Goal: Navigation & Orientation: Find specific page/section

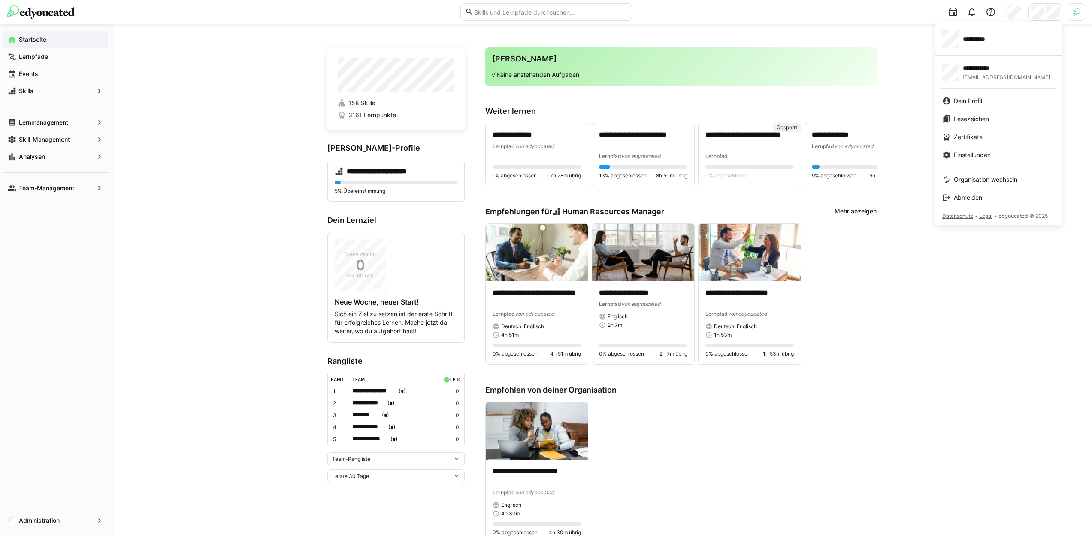
click at [1079, 14] on div at bounding box center [546, 268] width 1092 height 536
click at [1079, 14] on img at bounding box center [1077, 12] width 8 height 8
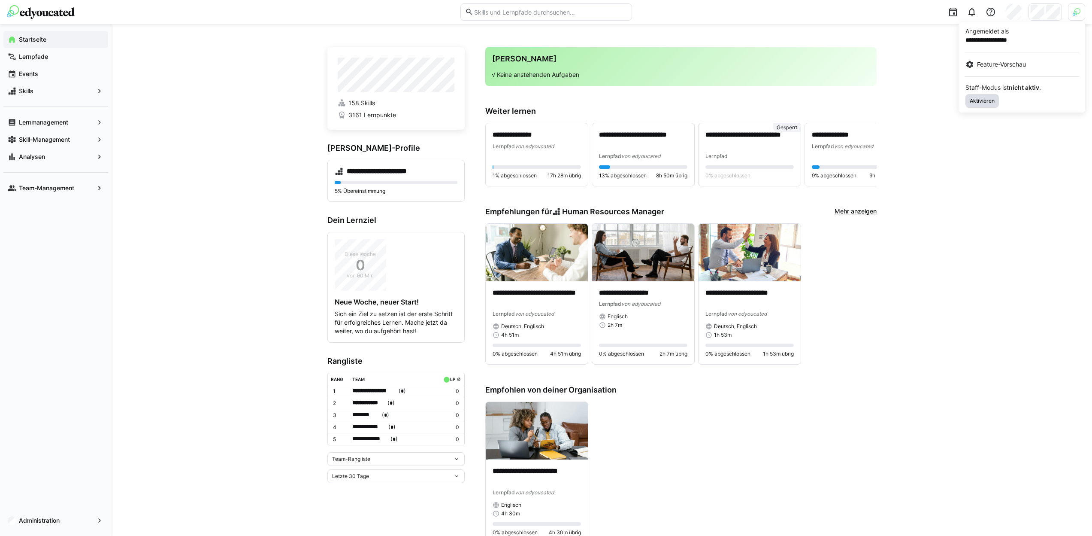
click at [977, 97] on span "Aktivieren" at bounding box center [982, 101] width 33 height 14
click at [1048, 13] on div at bounding box center [546, 268] width 1092 height 536
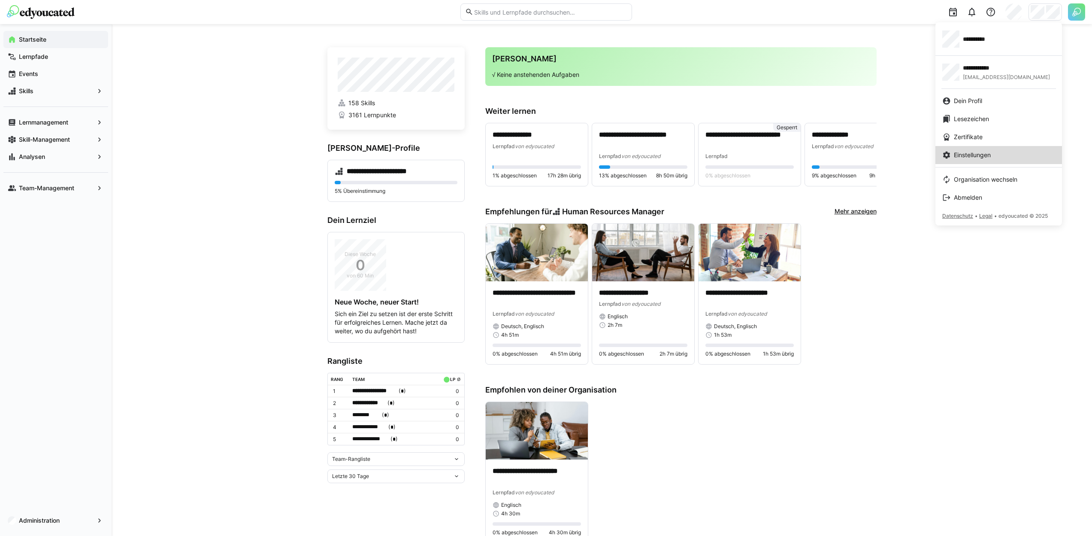
click at [976, 157] on span "Einstellungen" at bounding box center [972, 155] width 37 height 9
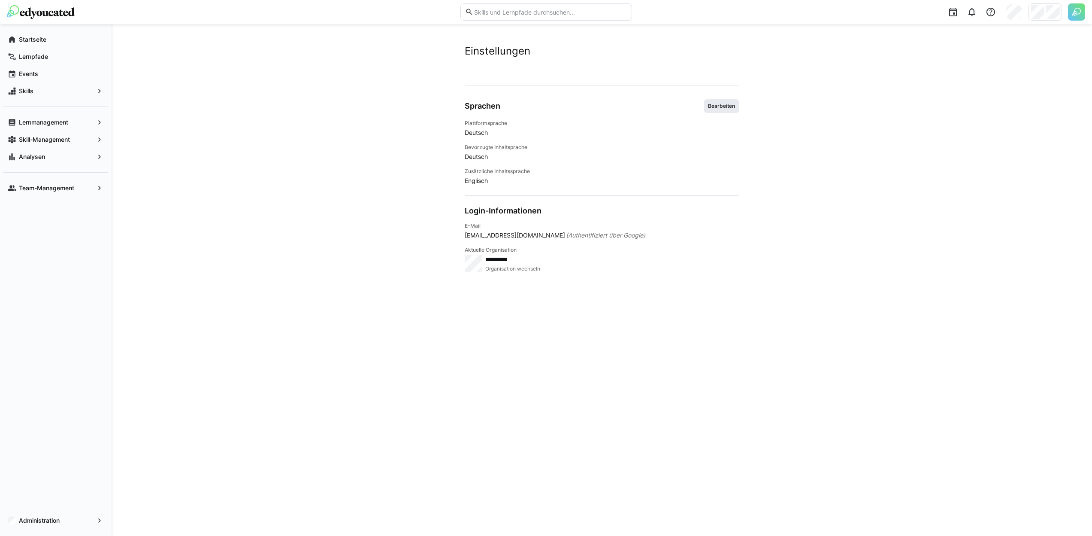
click at [727, 106] on span "Bearbeiten" at bounding box center [721, 106] width 29 height 7
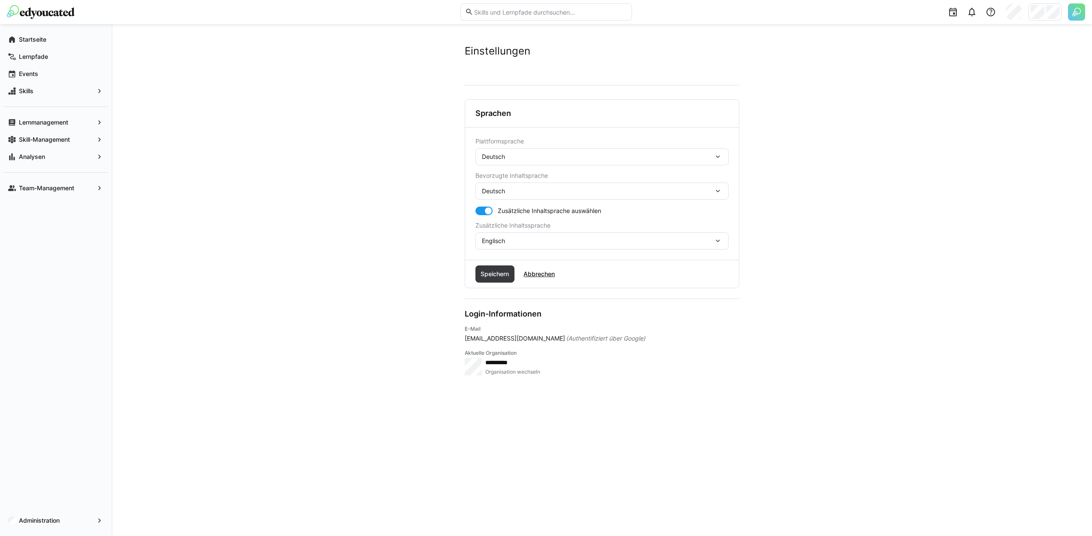
click at [645, 157] on div "Deutsch" at bounding box center [598, 157] width 232 height 8
click at [594, 194] on div "Englisch" at bounding box center [602, 197] width 240 height 9
click at [509, 273] on span "Speichern" at bounding box center [494, 274] width 31 height 9
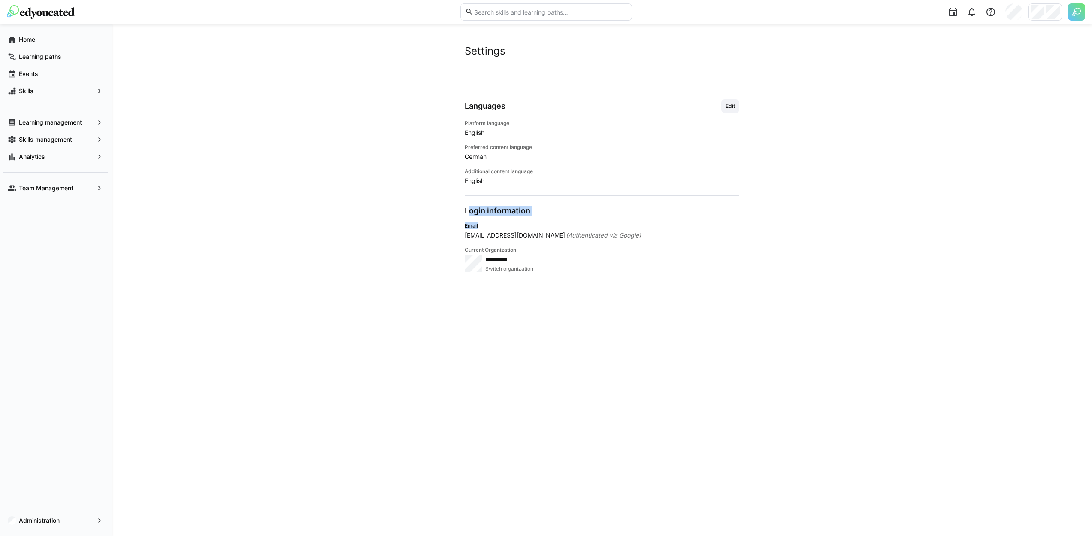
drag, startPoint x: 535, startPoint y: 224, endPoint x: 454, endPoint y: 212, distance: 81.6
click at [465, 212] on div "**********" at bounding box center [602, 300] width 275 height 430
click at [453, 211] on app-user-settings "**********" at bounding box center [601, 280] width 549 height 470
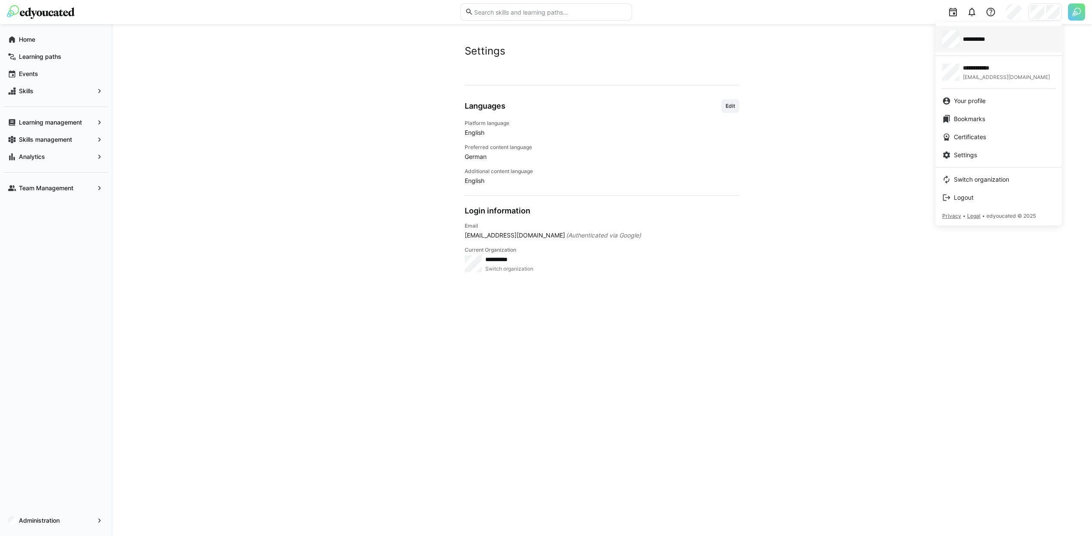
click at [977, 41] on span "**********" at bounding box center [980, 39] width 34 height 9
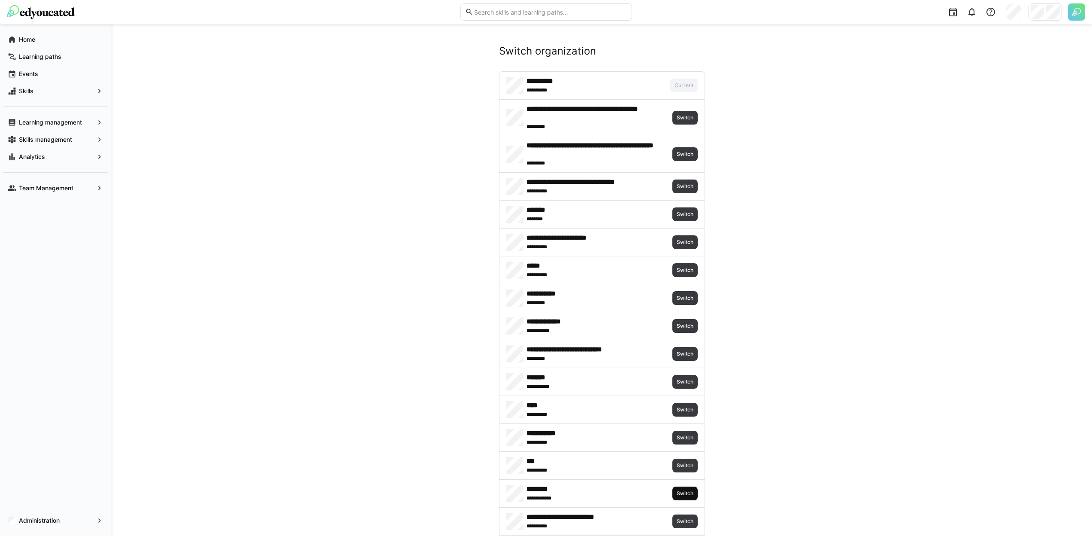
click at [683, 488] on span "Switch" at bounding box center [685, 493] width 25 height 14
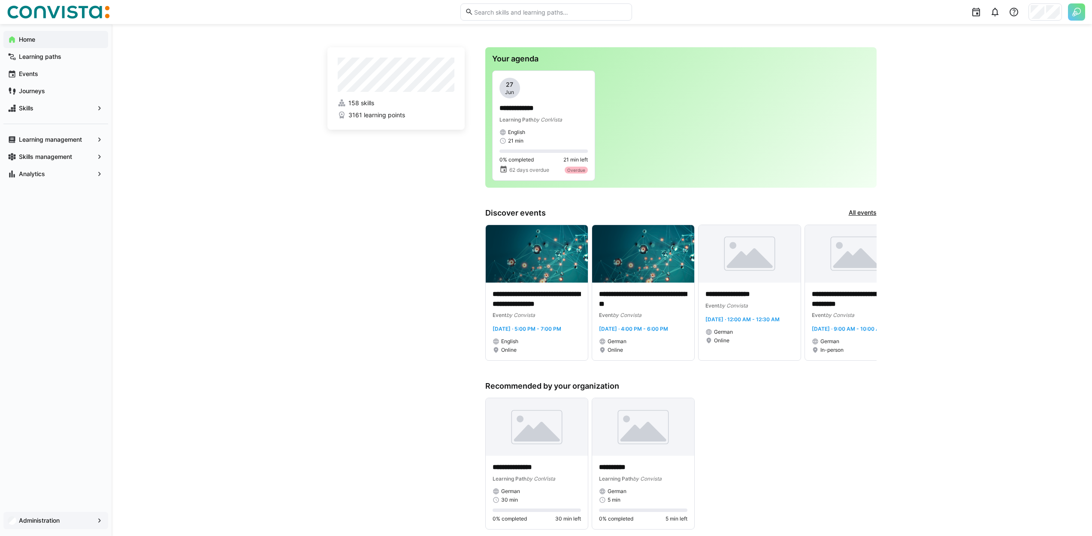
click at [0, 0] on app-navigation-label "Administration" at bounding box center [0, 0] width 0 height 0
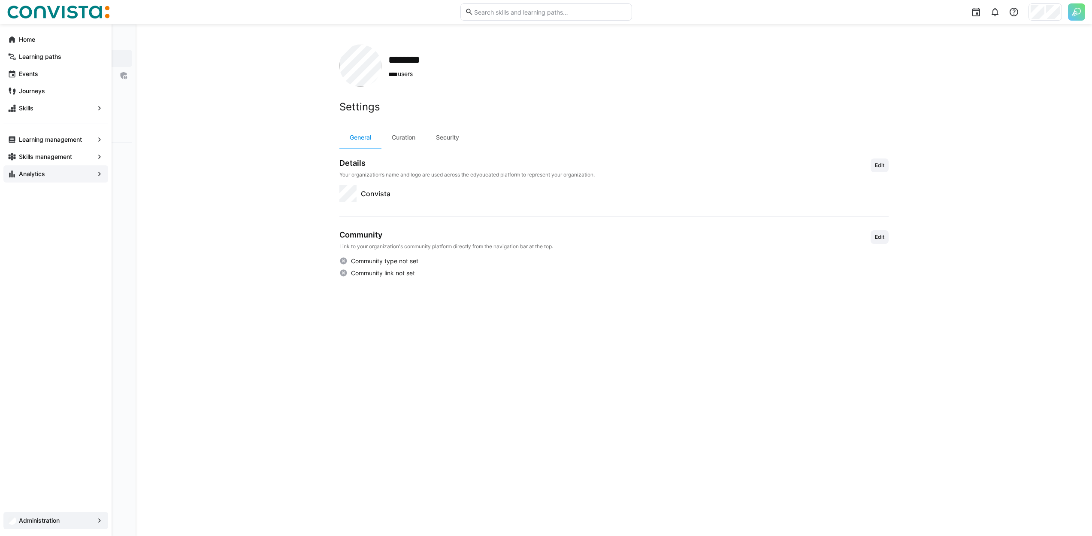
click at [0, 0] on app-navigation-label "Analytics" at bounding box center [0, 0] width 0 height 0
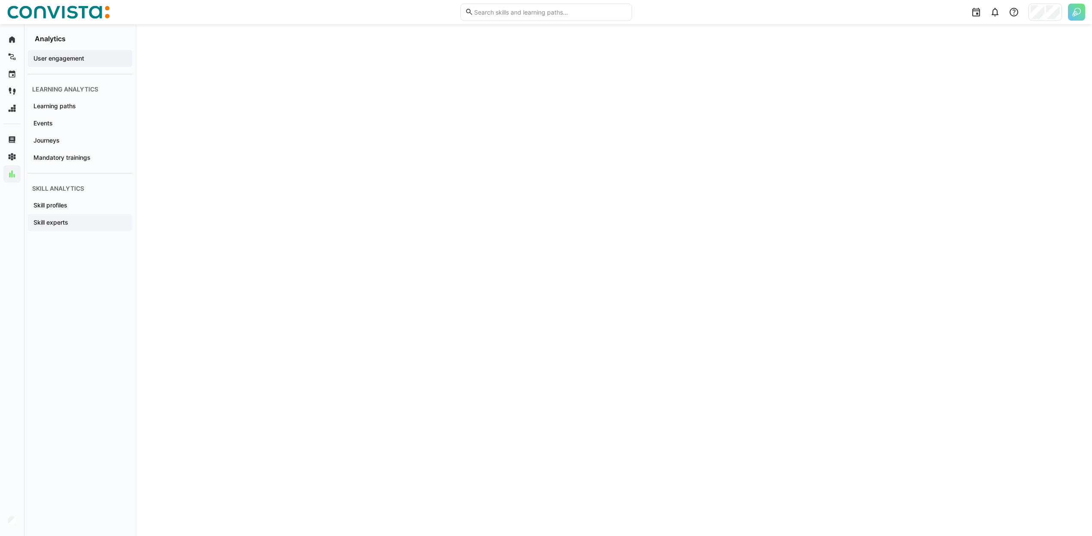
scroll to position [1354, 0]
click at [69, 225] on span "Skill experts" at bounding box center [80, 222] width 96 height 9
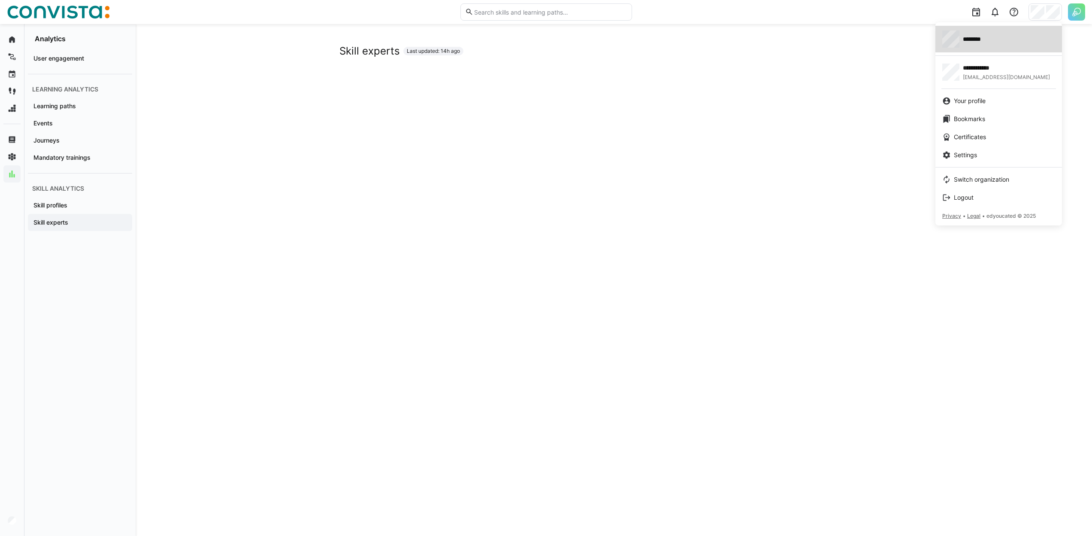
click at [1026, 41] on div "********" at bounding box center [999, 38] width 113 height 17
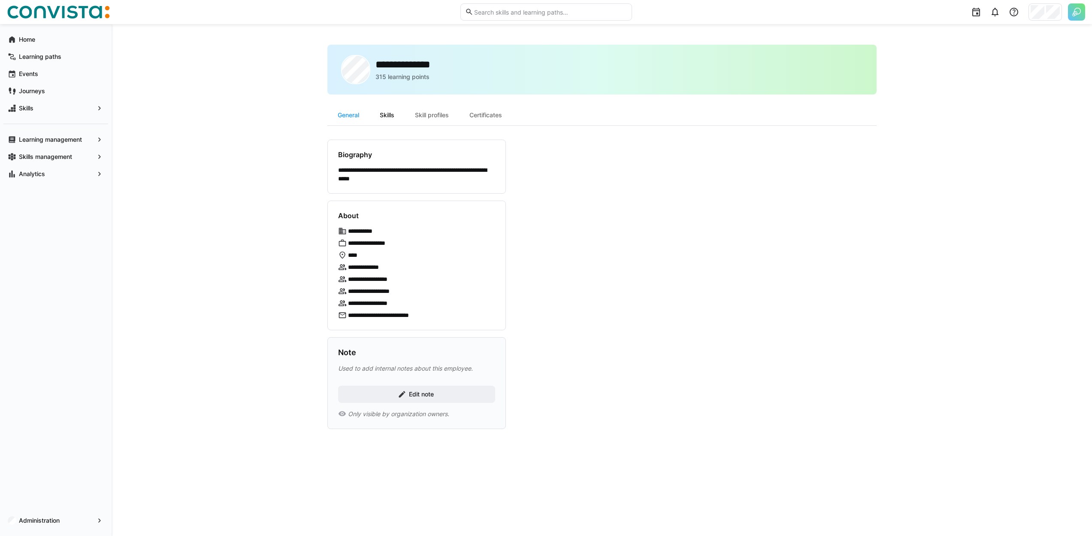
click at [387, 116] on div "Skills" at bounding box center [387, 115] width 35 height 21
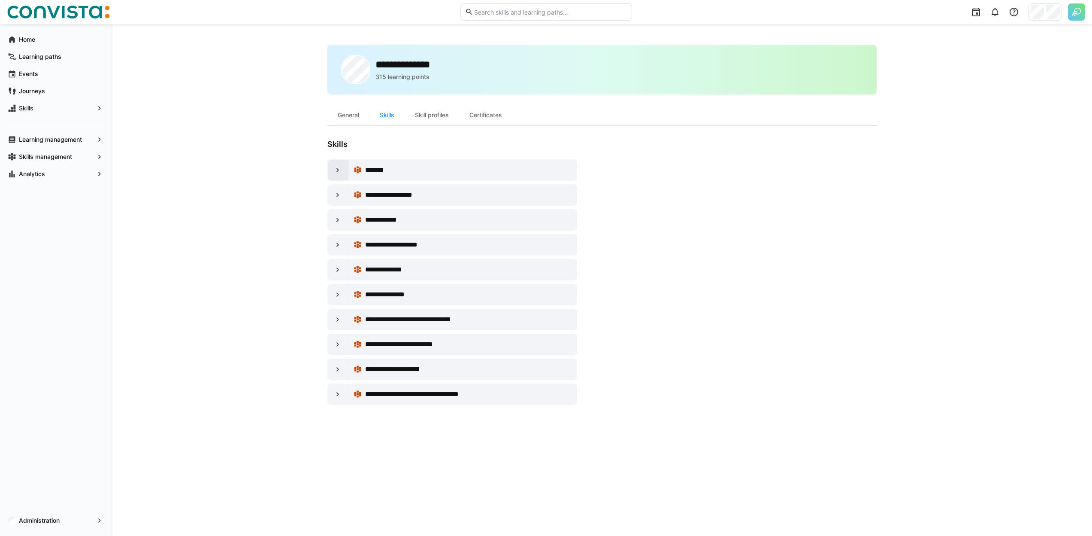
click at [337, 167] on eds-icon at bounding box center [338, 170] width 9 height 9
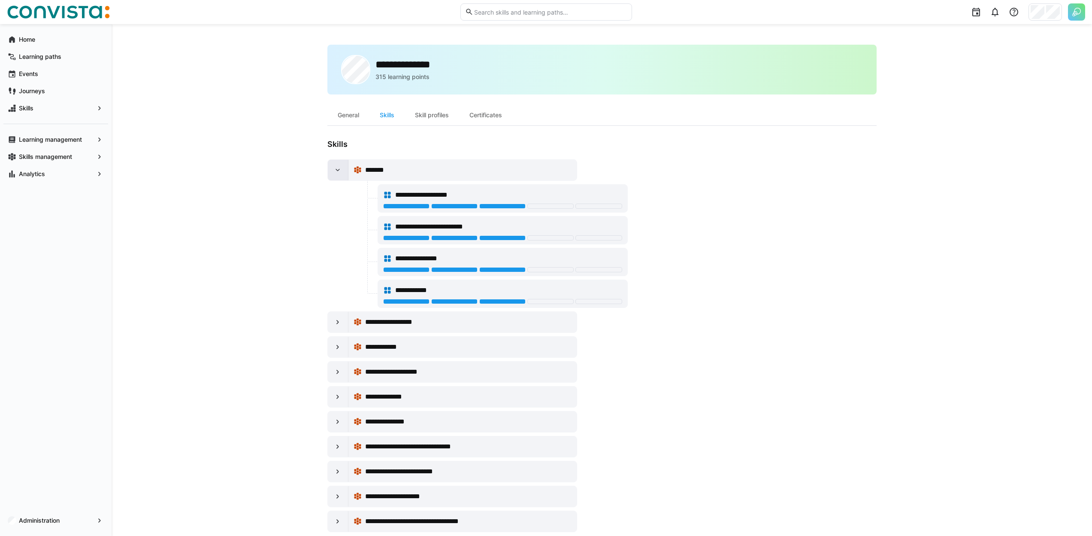
click at [337, 167] on eds-icon at bounding box center [338, 170] width 9 height 9
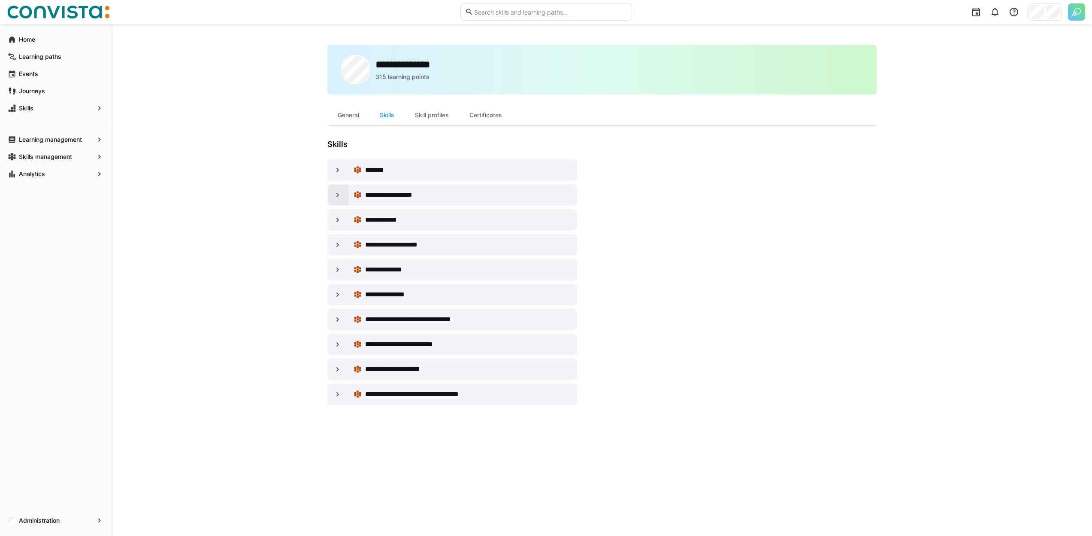
click at [335, 191] on eds-icon at bounding box center [338, 195] width 9 height 9
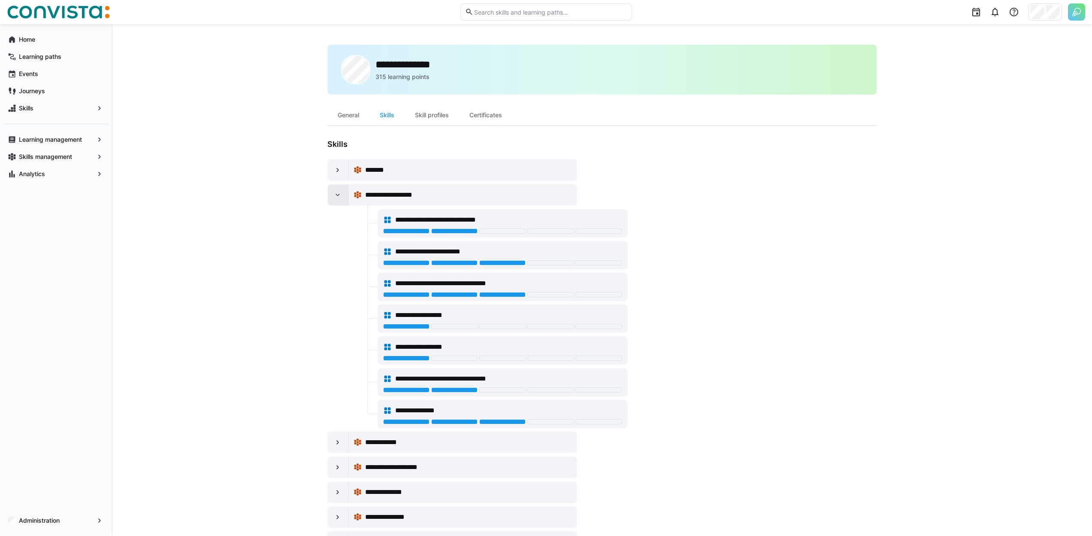
click at [335, 191] on eds-icon at bounding box center [338, 195] width 9 height 9
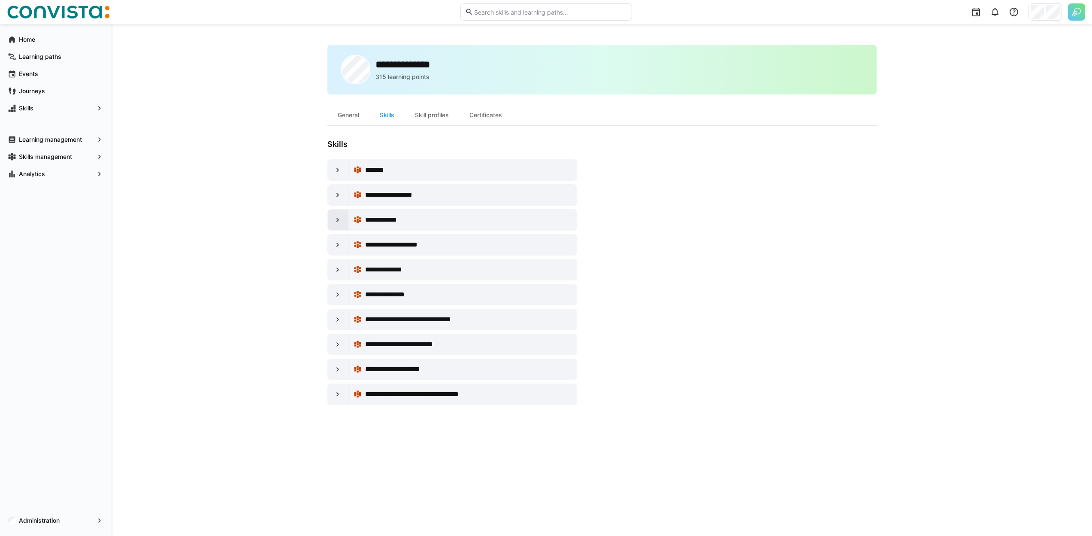
click at [335, 221] on eds-icon at bounding box center [338, 219] width 9 height 9
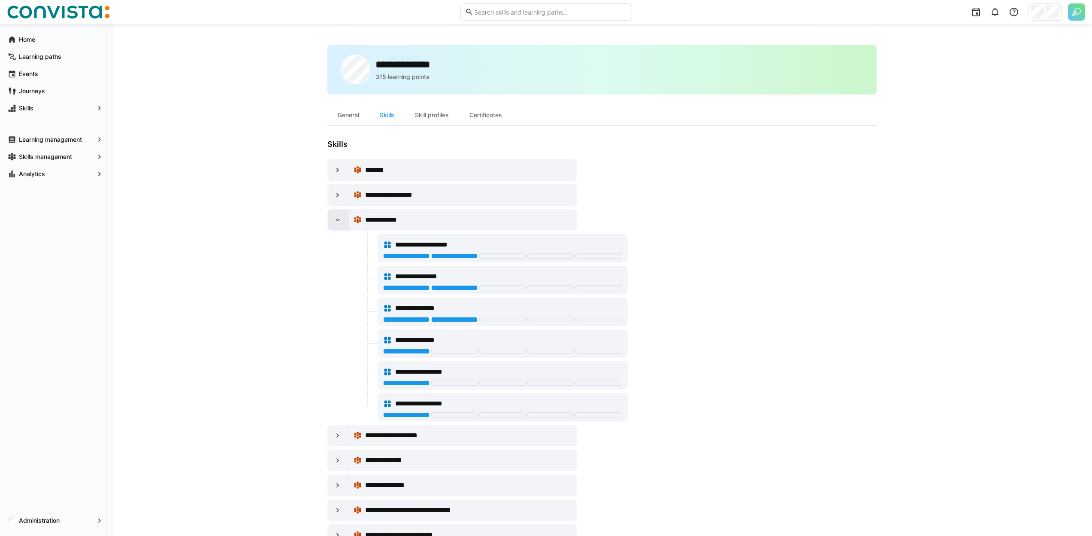
click at [335, 221] on eds-icon at bounding box center [338, 219] width 9 height 9
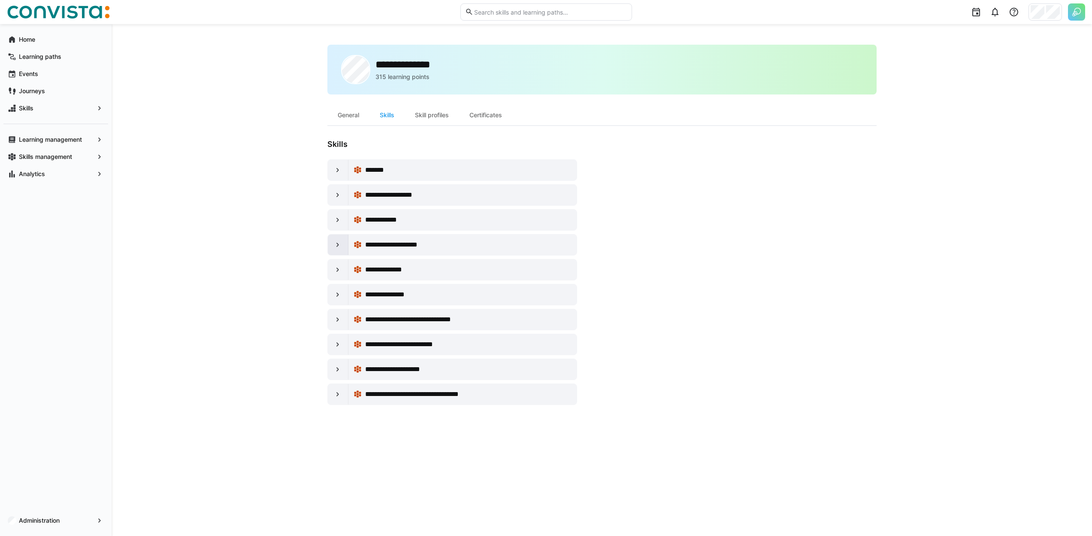
click at [335, 250] on div at bounding box center [338, 244] width 21 height 21
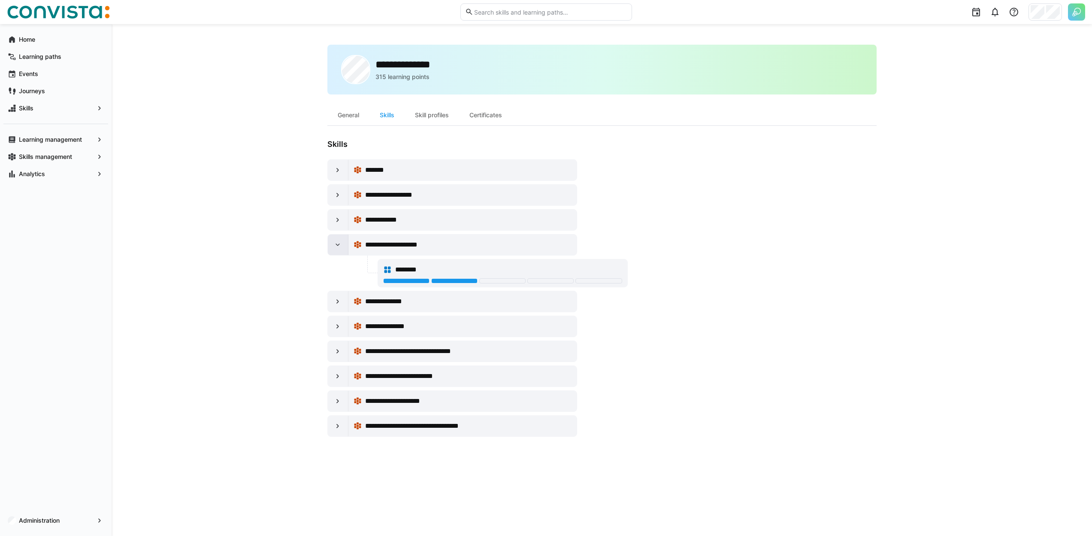
click at [335, 250] on div at bounding box center [338, 244] width 21 height 21
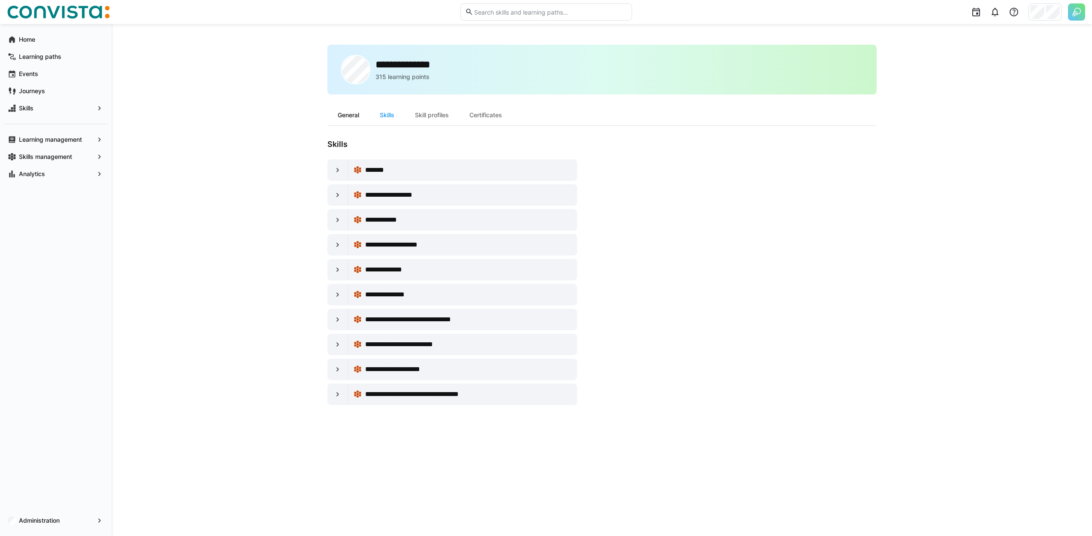
click at [346, 115] on div "General" at bounding box center [348, 115] width 42 height 21
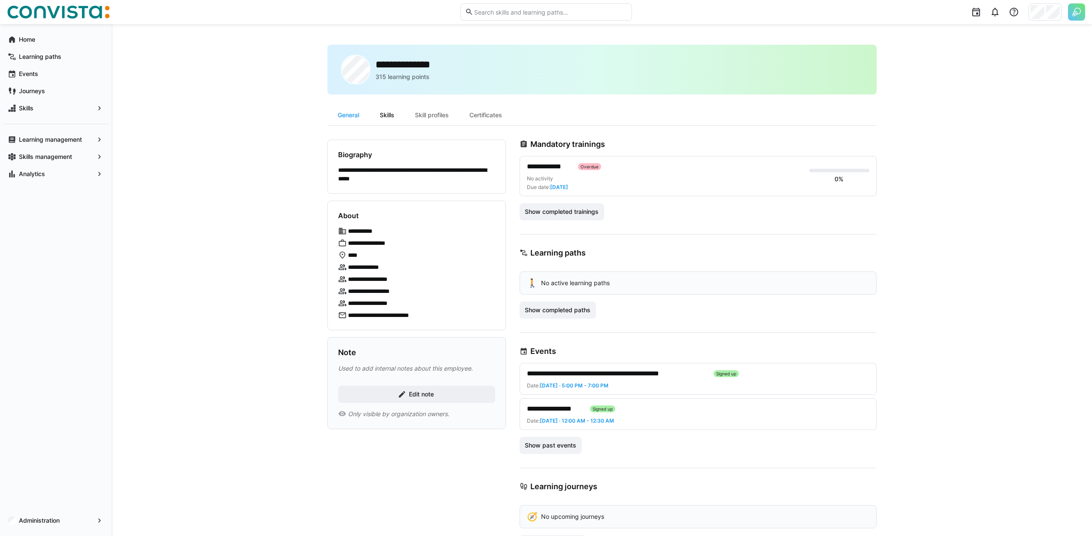
click at [392, 119] on div "Skills" at bounding box center [387, 115] width 35 height 21
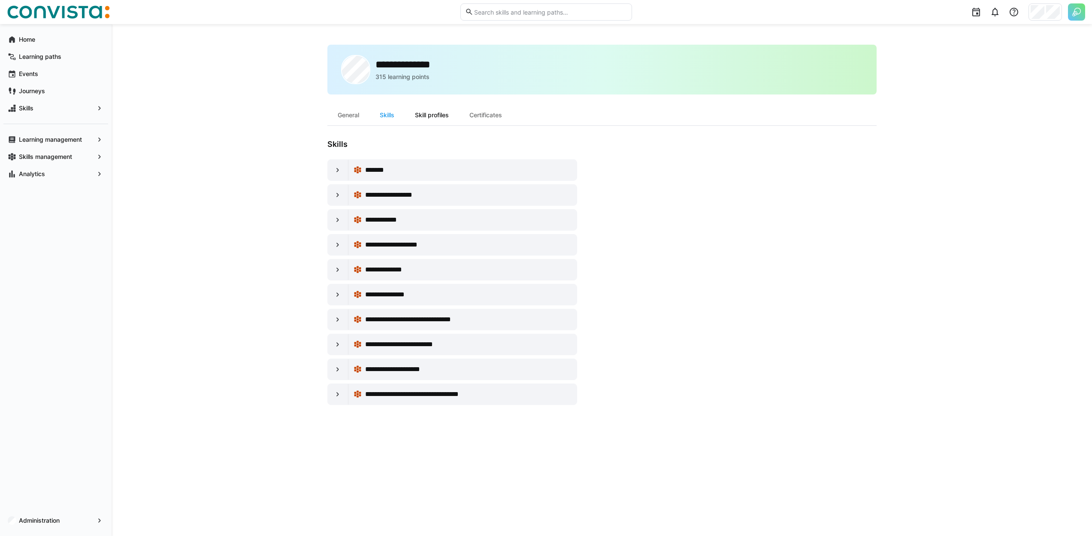
click at [427, 116] on div "Skill profiles" at bounding box center [432, 115] width 55 height 21
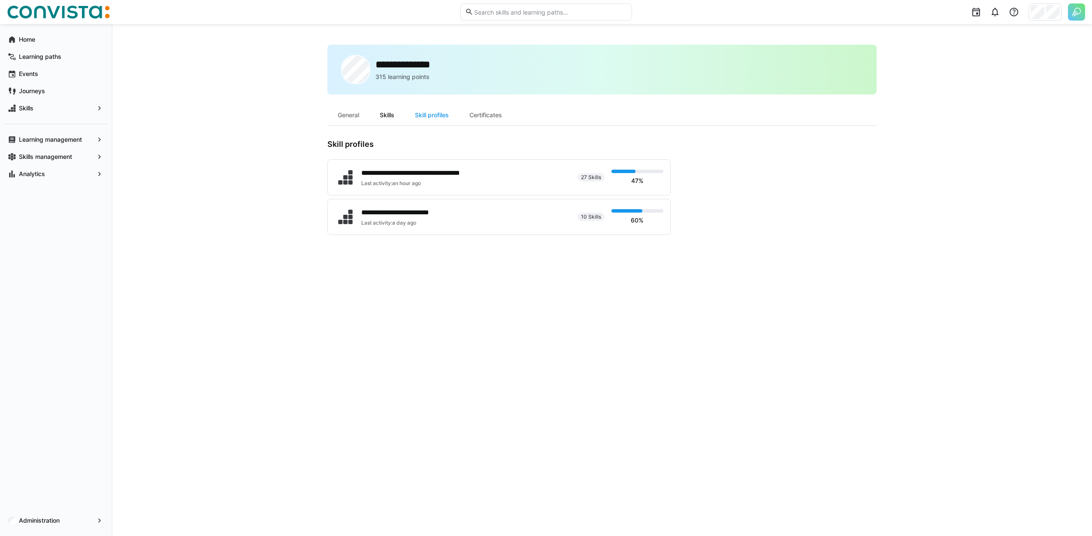
click at [385, 115] on div "Skills" at bounding box center [387, 115] width 35 height 21
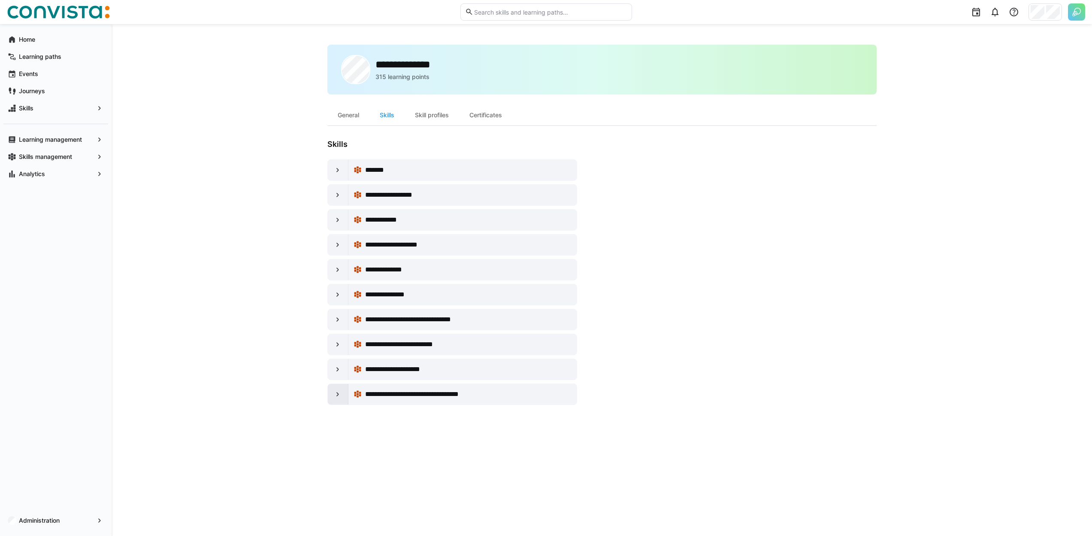
click at [340, 394] on eds-icon at bounding box center [338, 394] width 9 height 9
click at [346, 362] on div at bounding box center [338, 369] width 21 height 21
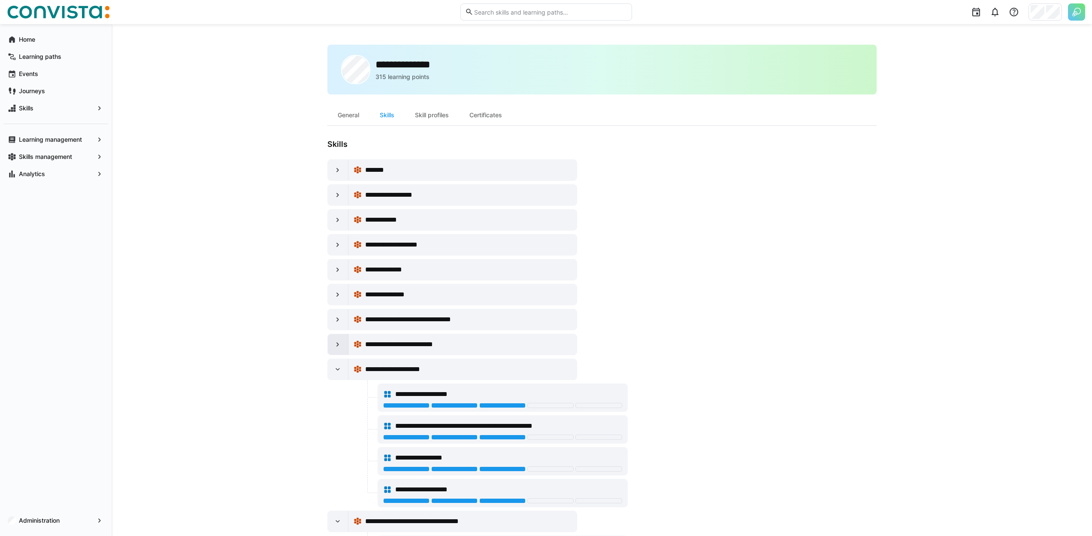
click at [340, 344] on eds-icon at bounding box center [338, 344] width 9 height 9
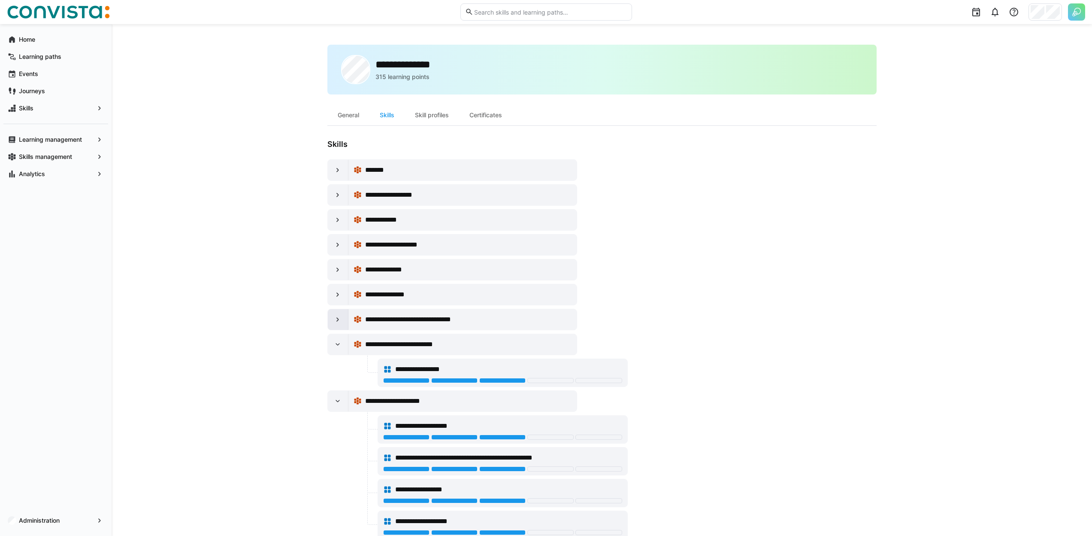
click at [336, 321] on eds-icon at bounding box center [338, 319] width 9 height 9
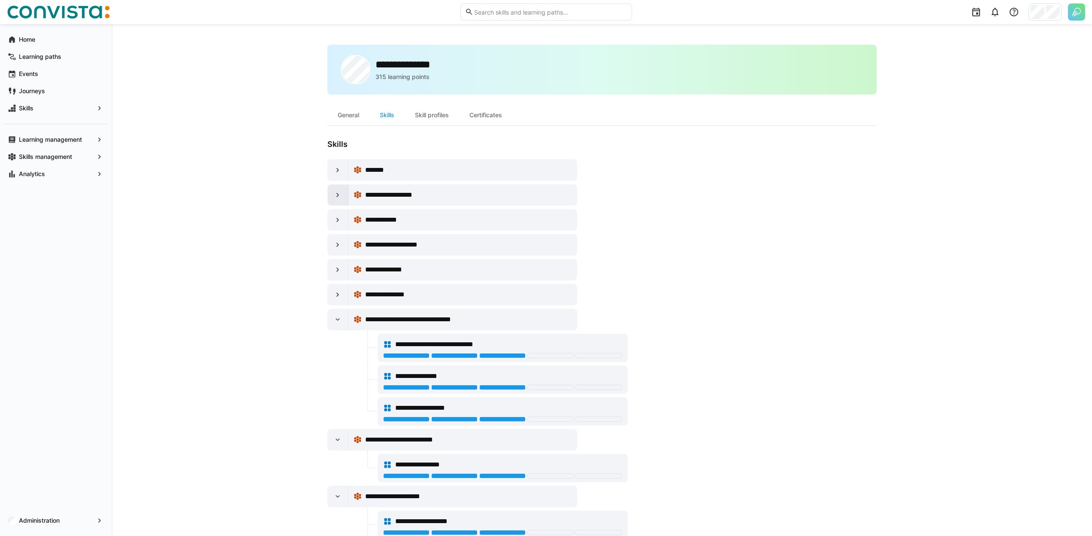
click at [342, 194] on eds-icon at bounding box center [338, 195] width 9 height 9
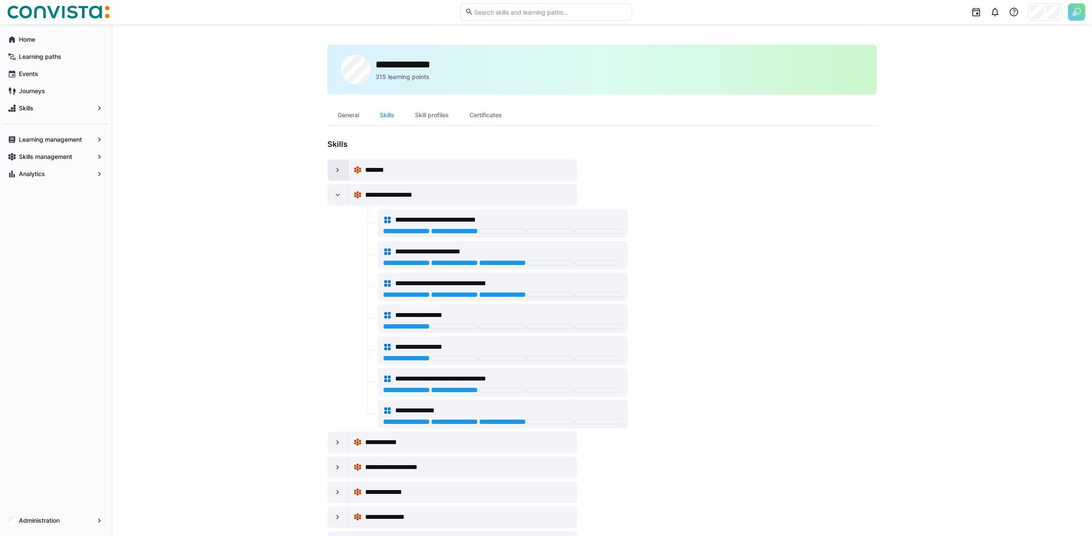
click at [336, 167] on eds-icon at bounding box center [338, 170] width 9 height 9
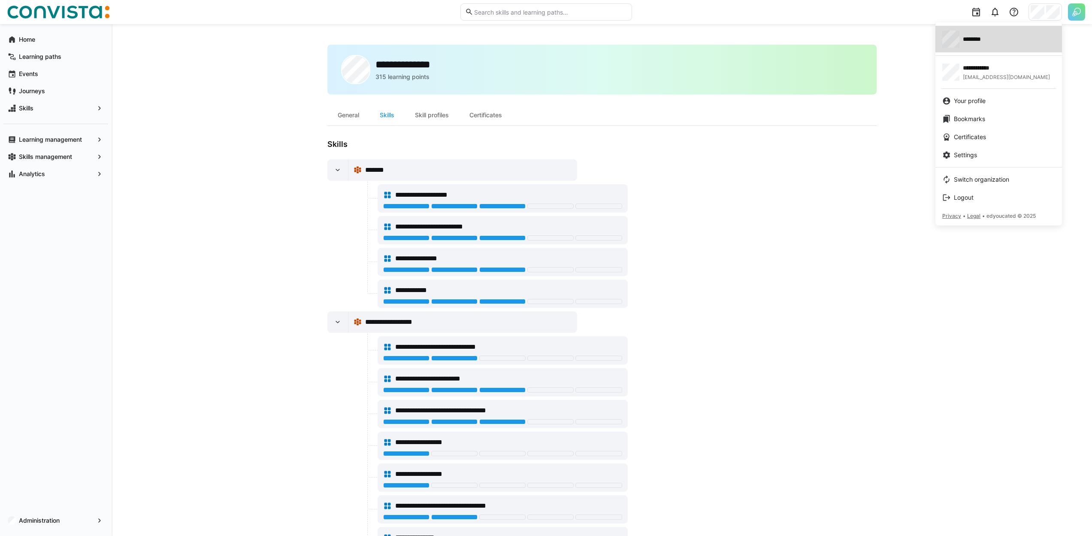
click at [973, 43] on span "********" at bounding box center [975, 39] width 25 height 9
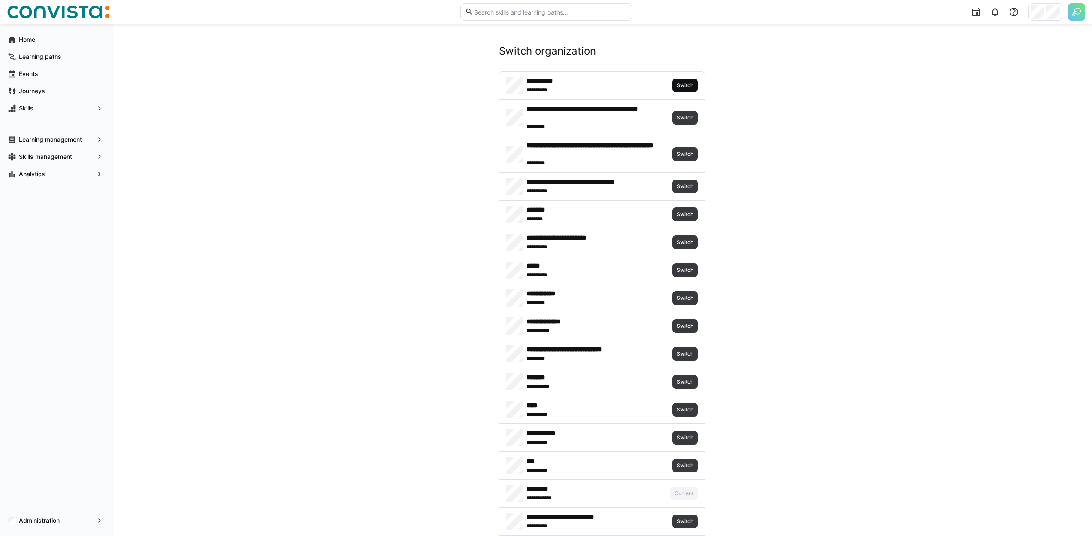
click at [685, 89] on span "Switch" at bounding box center [685, 86] width 25 height 14
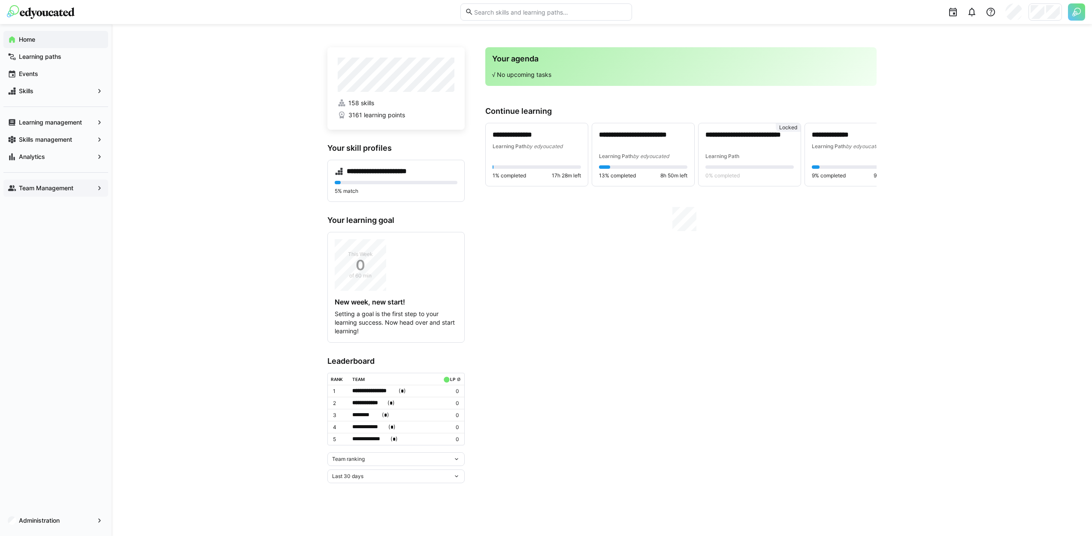
click at [80, 187] on span "Team Management" at bounding box center [56, 188] width 76 height 9
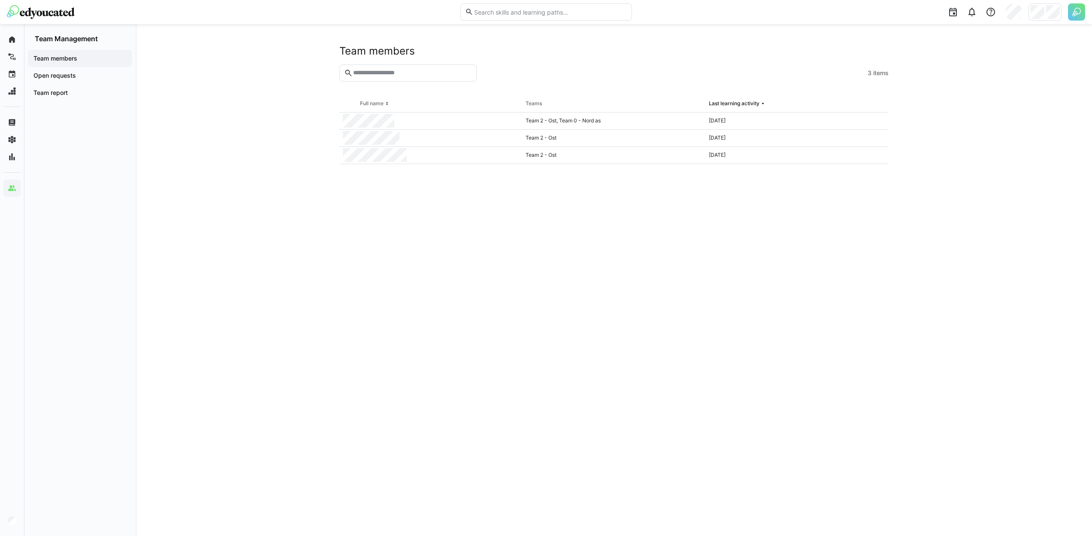
click at [0, 0] on app-navigation-label "Team members" at bounding box center [0, 0] width 0 height 0
click at [76, 94] on span "Team report" at bounding box center [80, 92] width 96 height 9
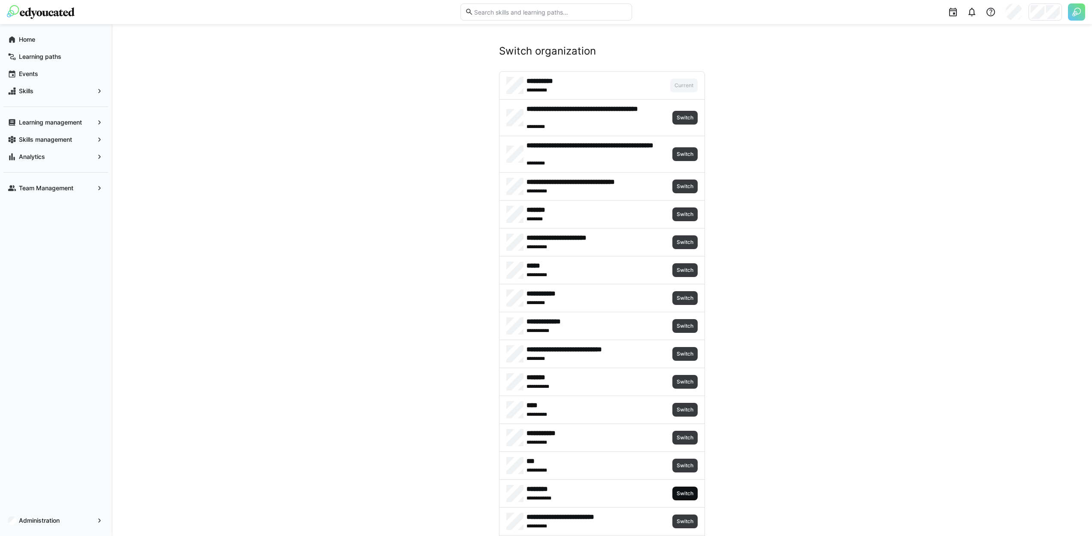
click at [676, 496] on span "Switch" at bounding box center [685, 493] width 18 height 7
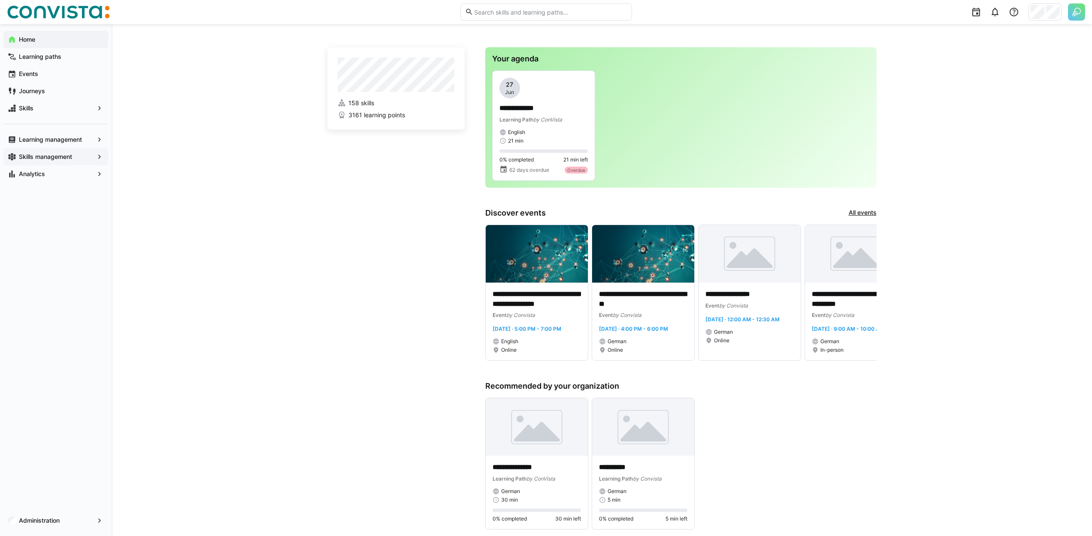
click at [49, 161] on div "Skills management" at bounding box center [55, 156] width 105 height 17
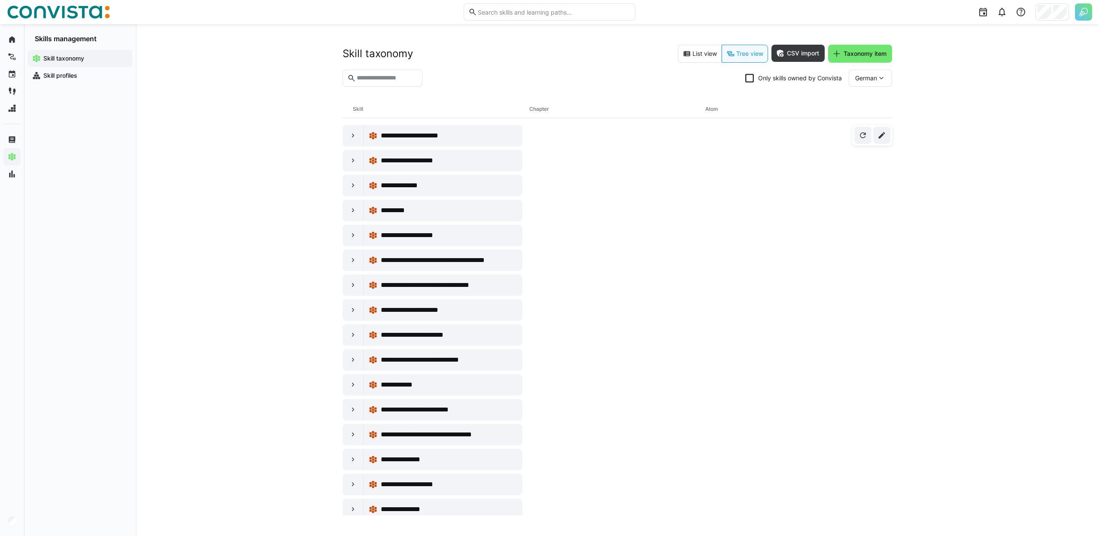
click at [785, 81] on eds-checkbox "Only skills owned by Convista" at bounding box center [793, 78] width 97 height 9
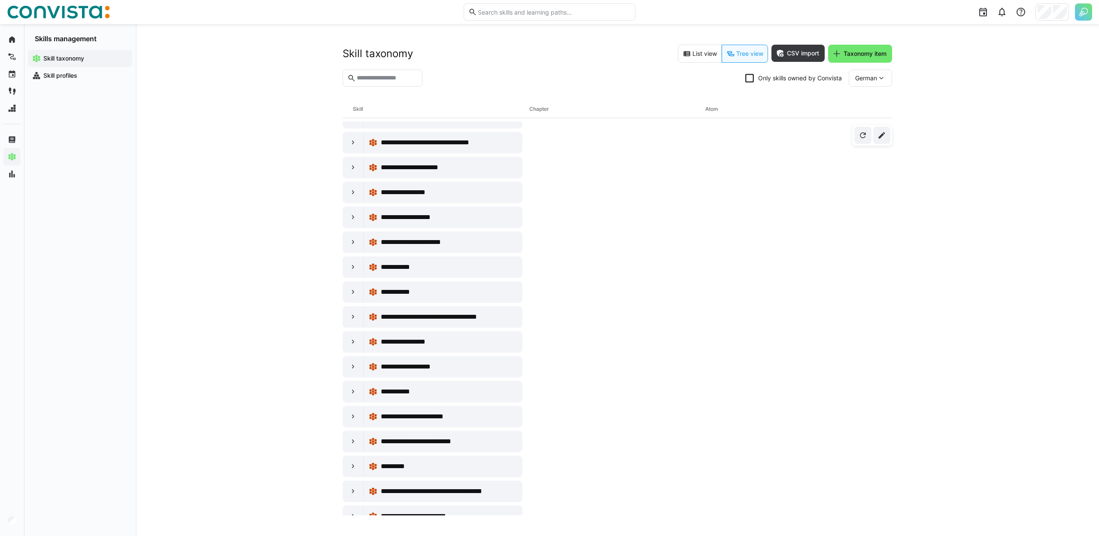
scroll to position [2001, 0]
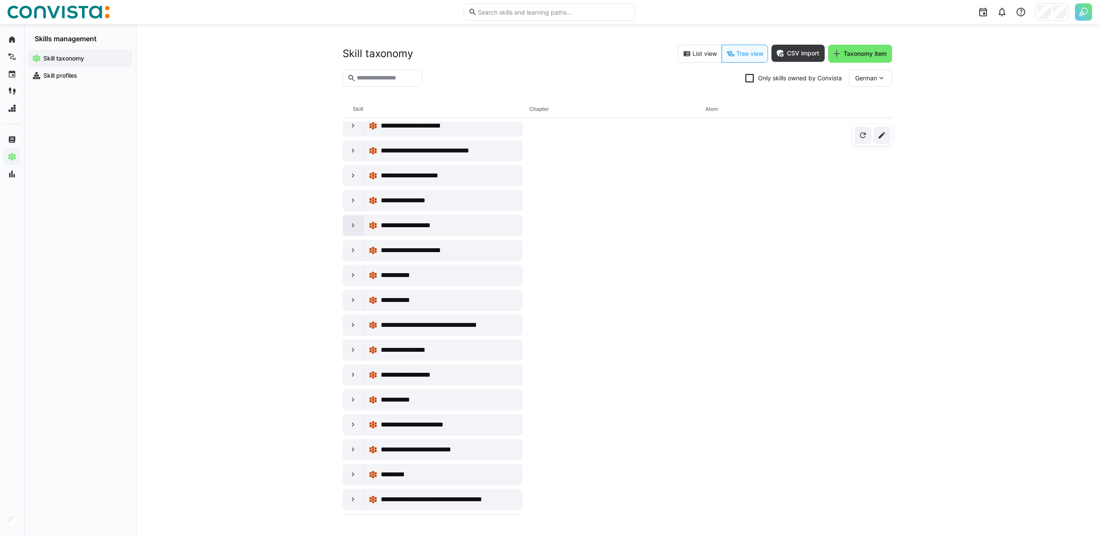
click at [346, 224] on div at bounding box center [353, 225] width 21 height 21
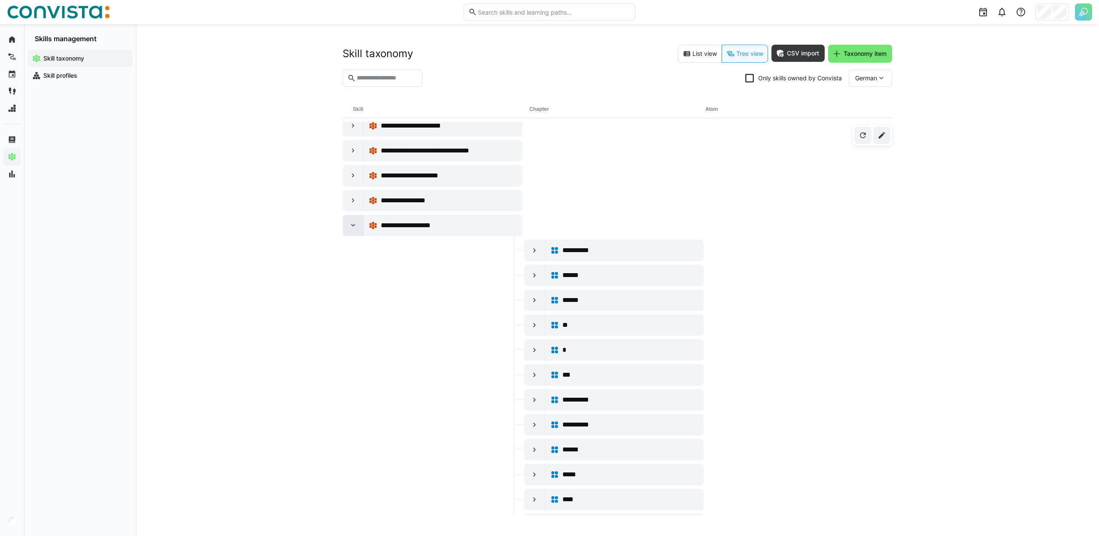
click at [353, 221] on div at bounding box center [353, 225] width 21 height 21
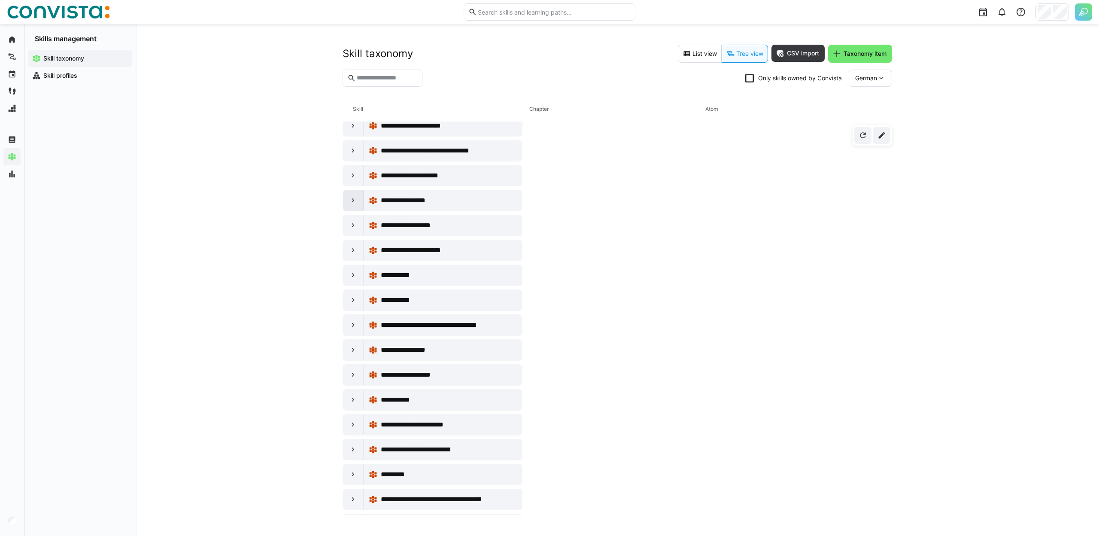
click at [354, 206] on div at bounding box center [353, 200] width 21 height 21
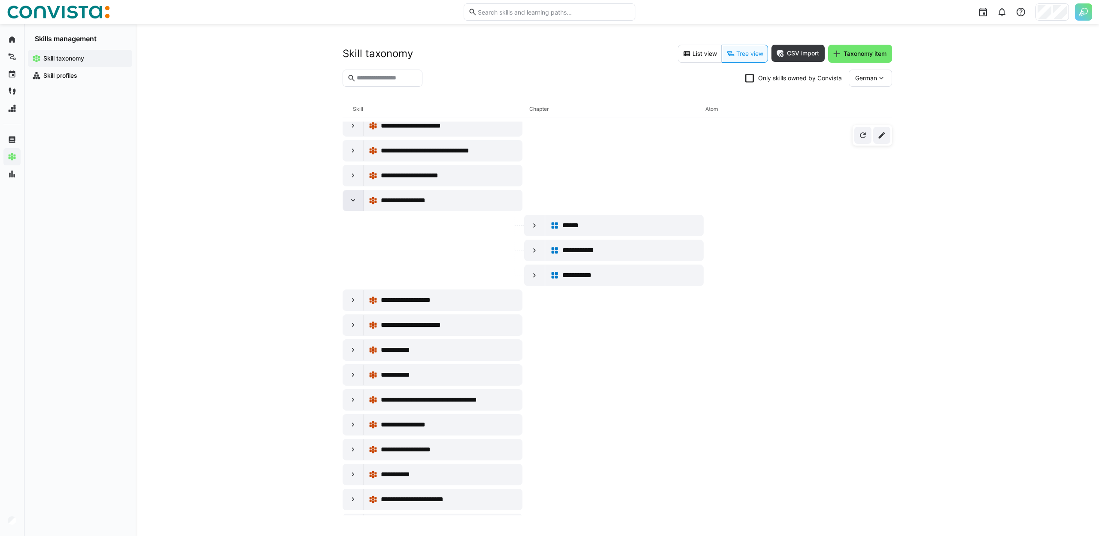
click at [350, 203] on eds-icon at bounding box center [353, 200] width 9 height 9
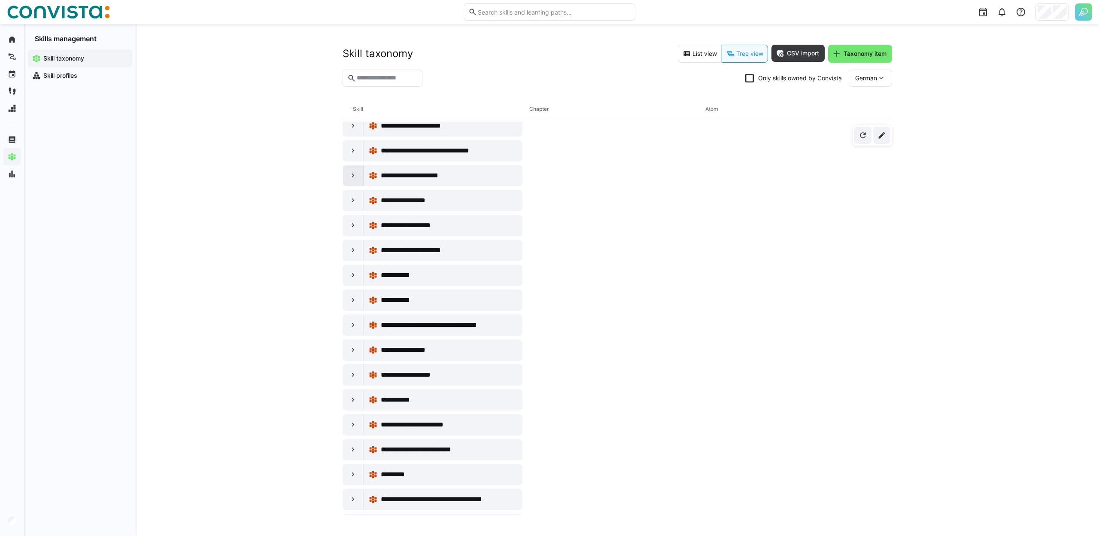
click at [348, 174] on div at bounding box center [353, 175] width 21 height 21
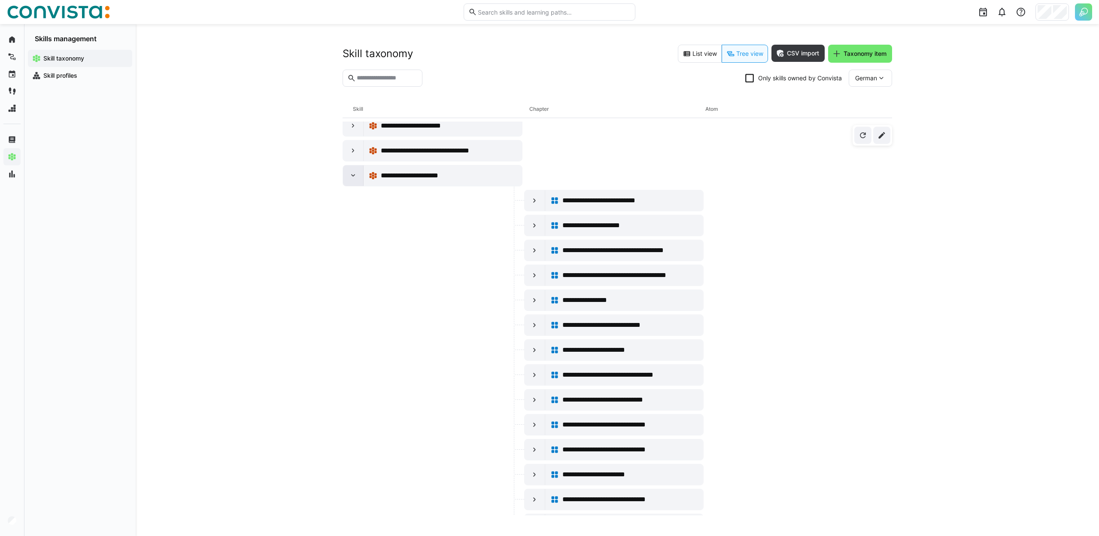
click at [348, 174] on div at bounding box center [353, 175] width 21 height 21
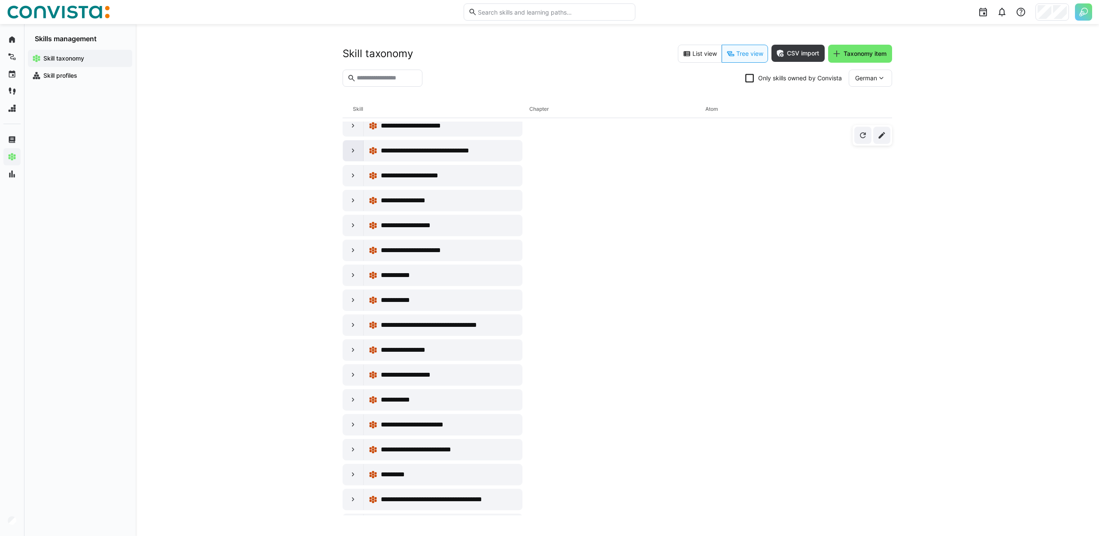
click at [350, 152] on eds-icon at bounding box center [353, 150] width 9 height 9
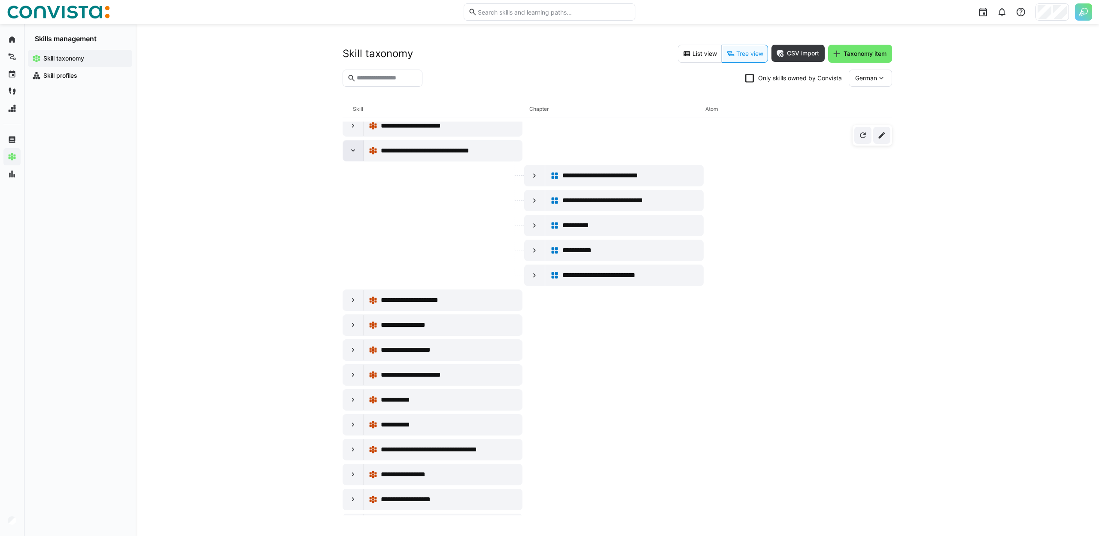
click at [350, 152] on eds-icon at bounding box center [353, 150] width 9 height 9
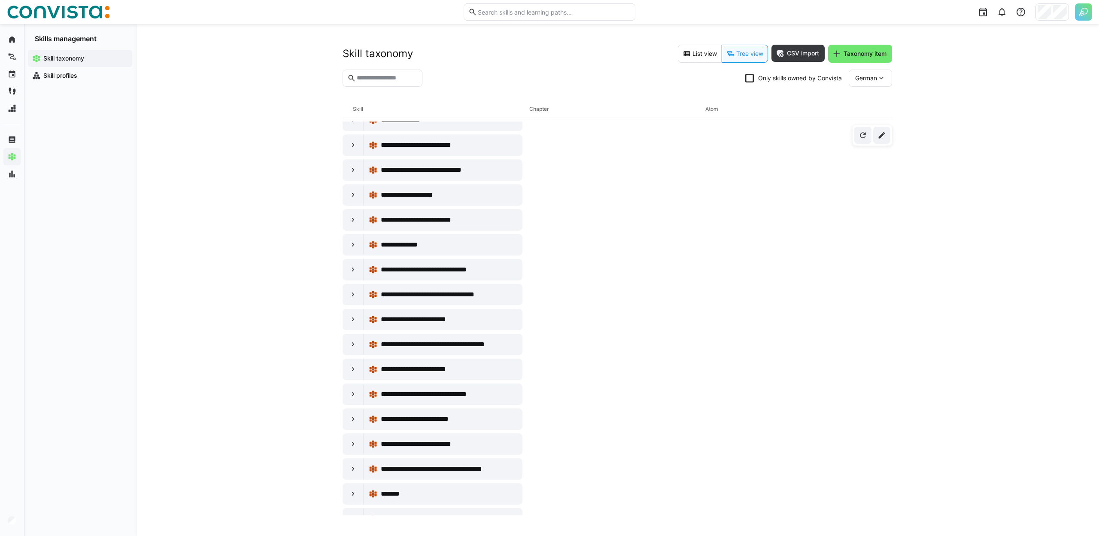
scroll to position [711, 0]
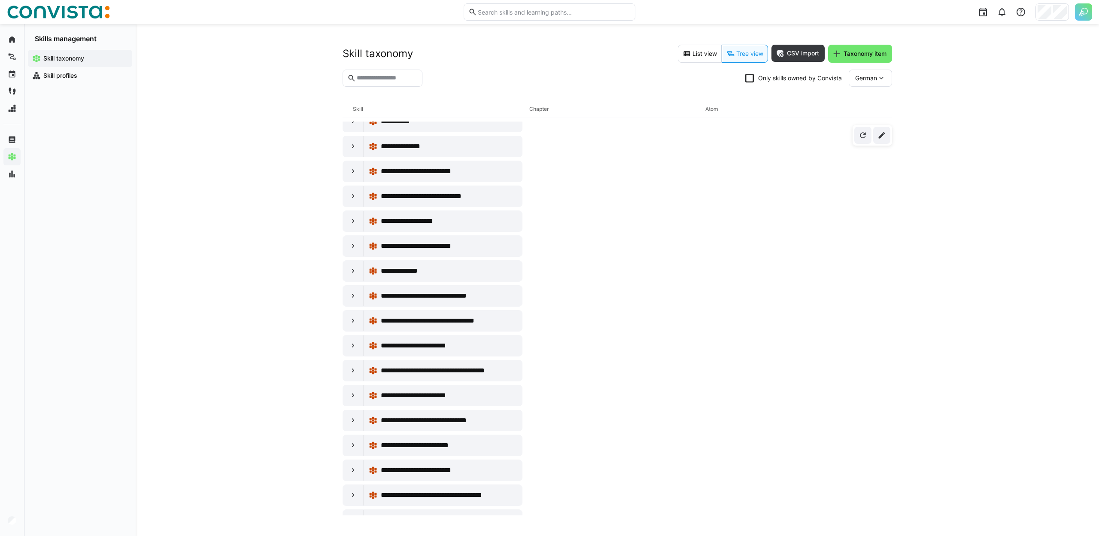
click at [351, 218] on eds-icon at bounding box center [353, 221] width 9 height 9
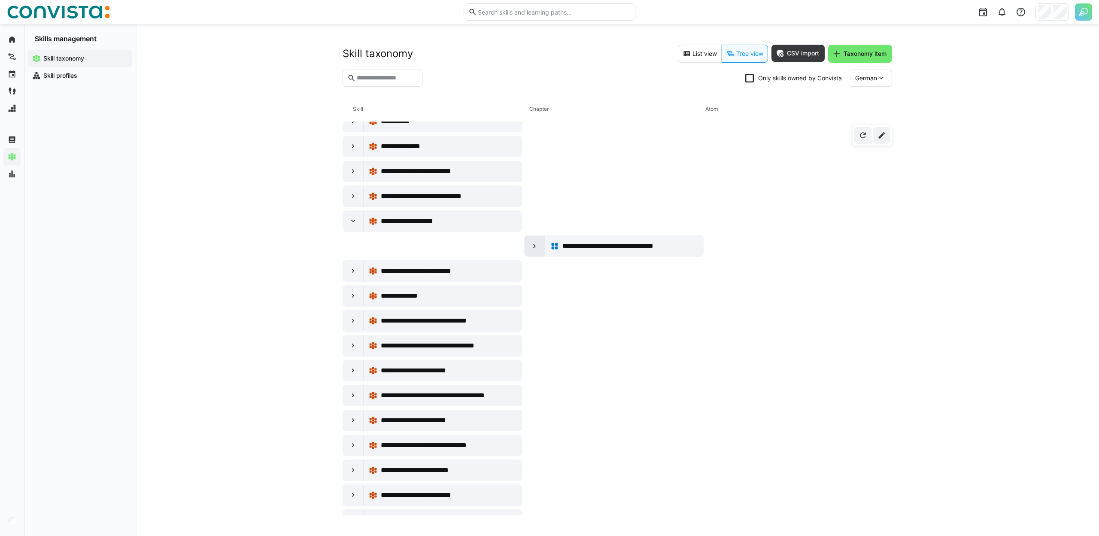
click at [537, 249] on eds-icon at bounding box center [534, 246] width 9 height 9
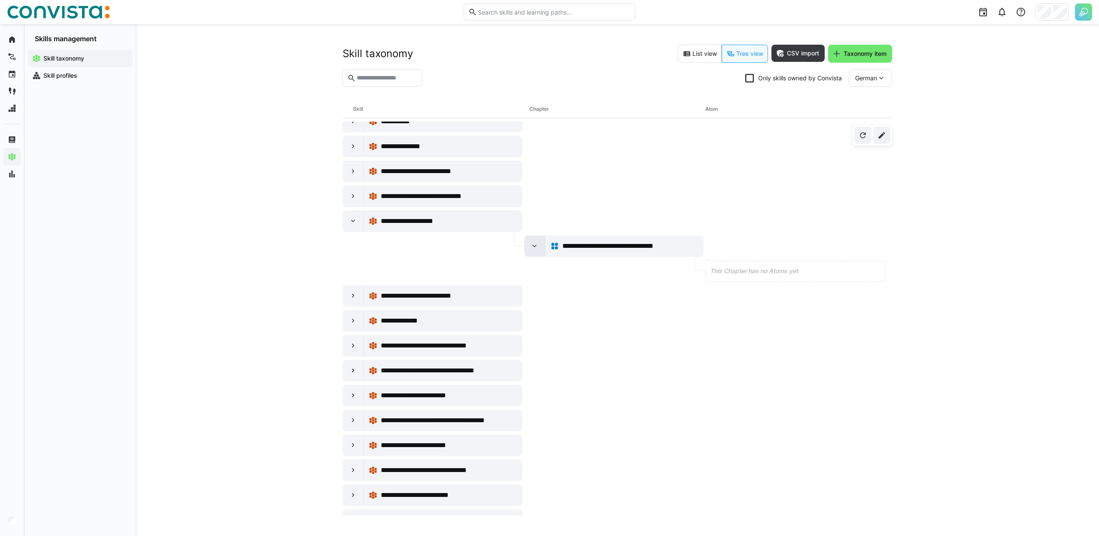
click at [534, 248] on eds-icon at bounding box center [534, 246] width 9 height 9
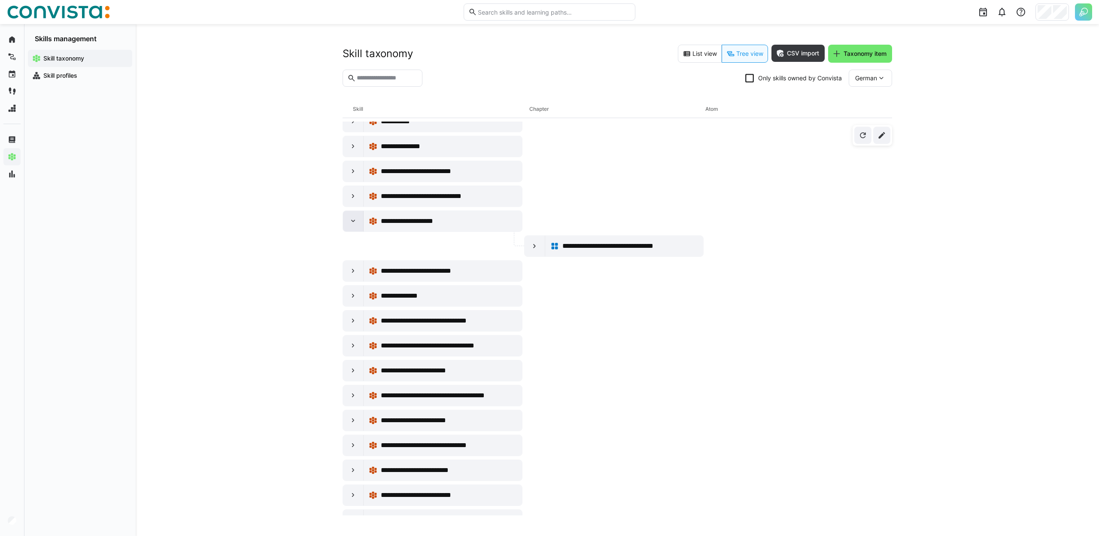
click at [356, 224] on eds-icon at bounding box center [353, 221] width 9 height 9
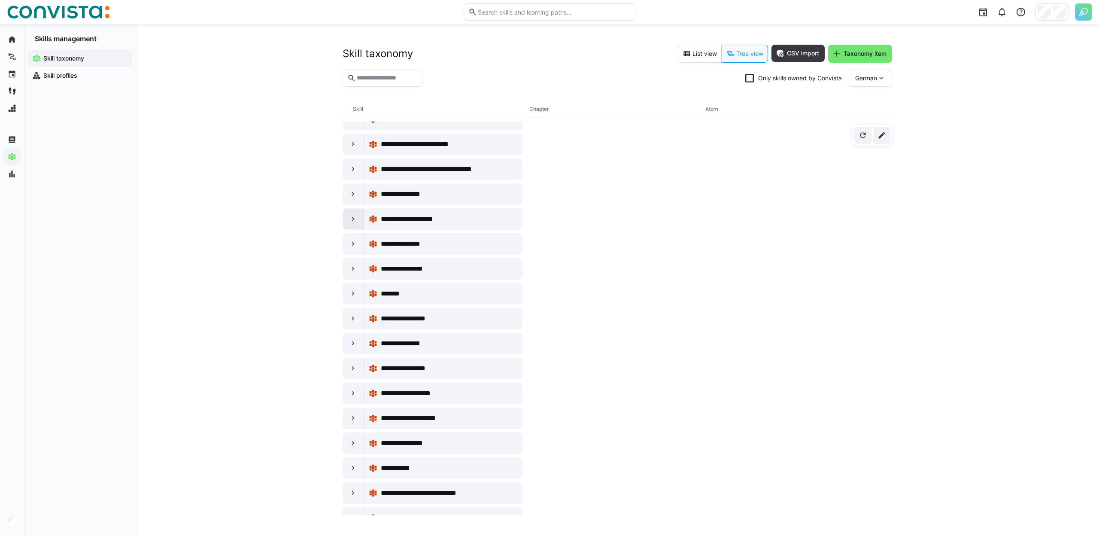
scroll to position [263, 0]
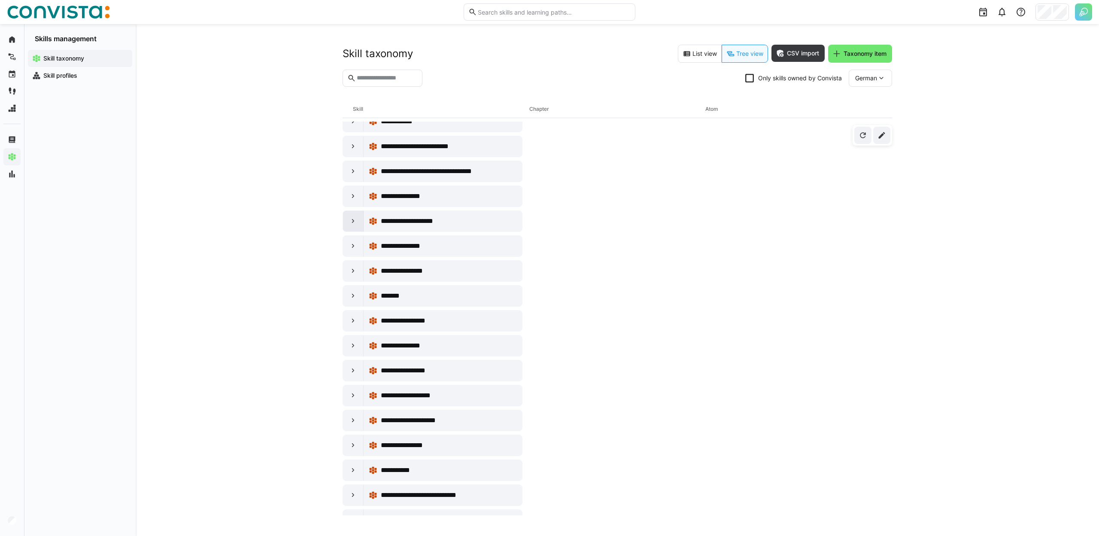
click at [355, 219] on eds-icon at bounding box center [353, 221] width 9 height 9
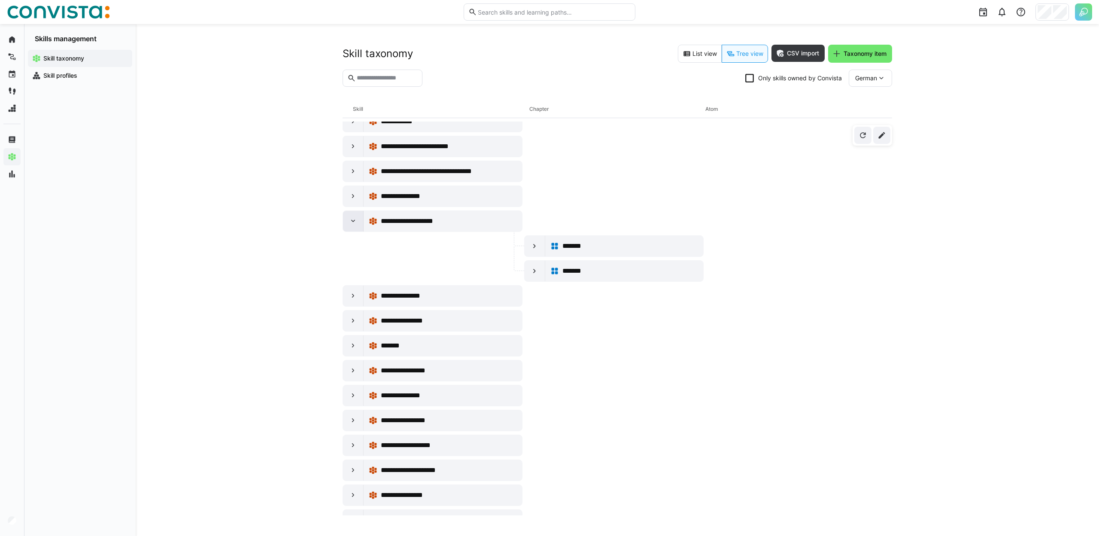
click at [355, 221] on eds-icon at bounding box center [353, 221] width 9 height 9
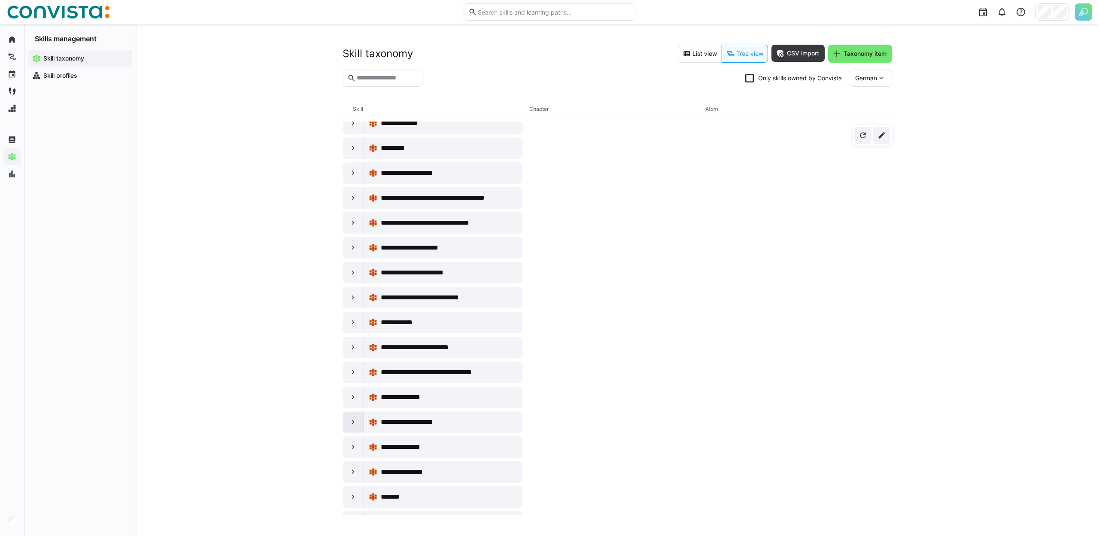
scroll to position [0, 0]
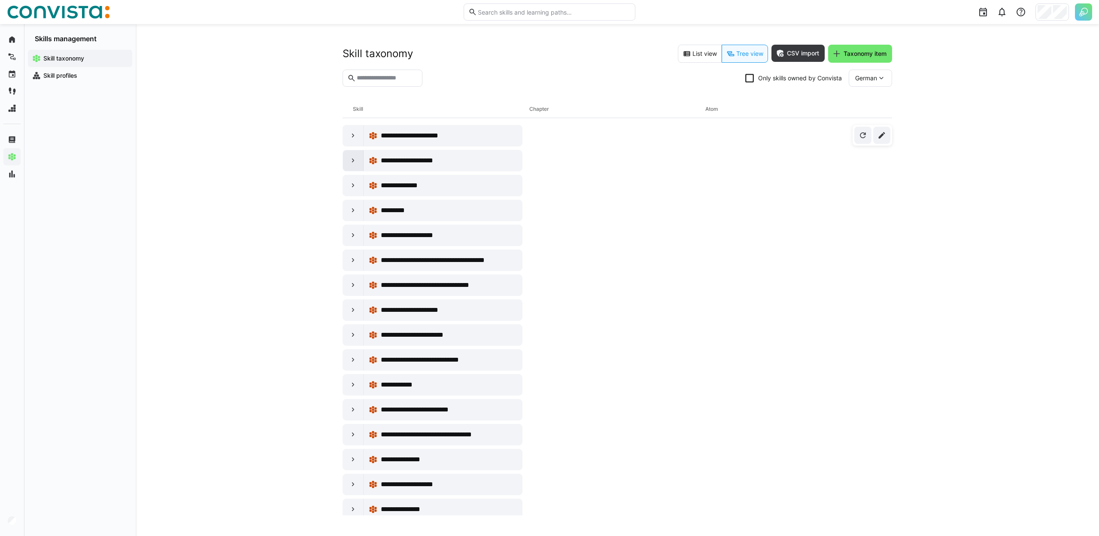
click at [355, 160] on eds-icon at bounding box center [353, 160] width 9 height 9
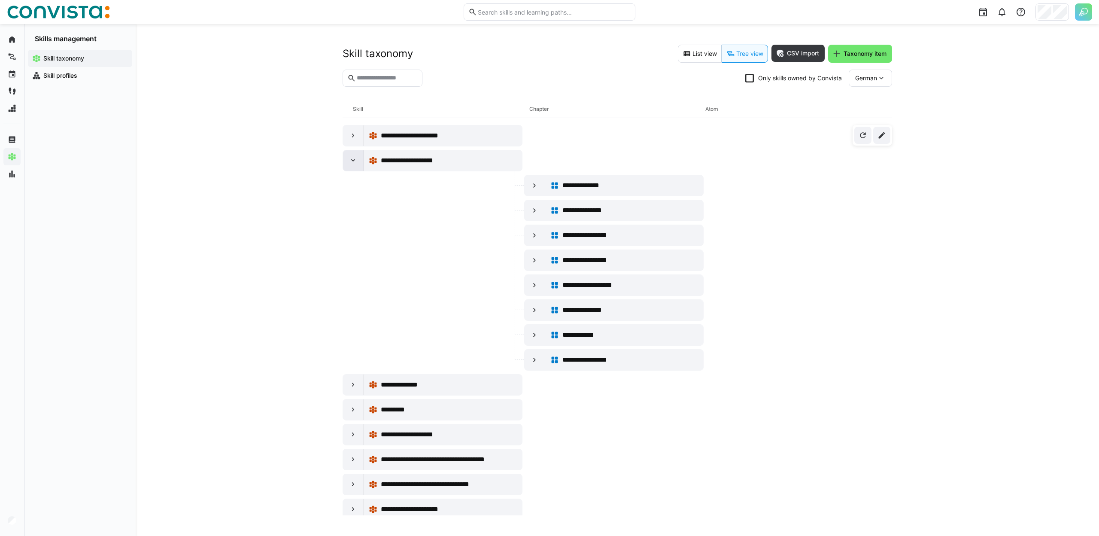
click at [355, 160] on eds-icon at bounding box center [353, 160] width 9 height 9
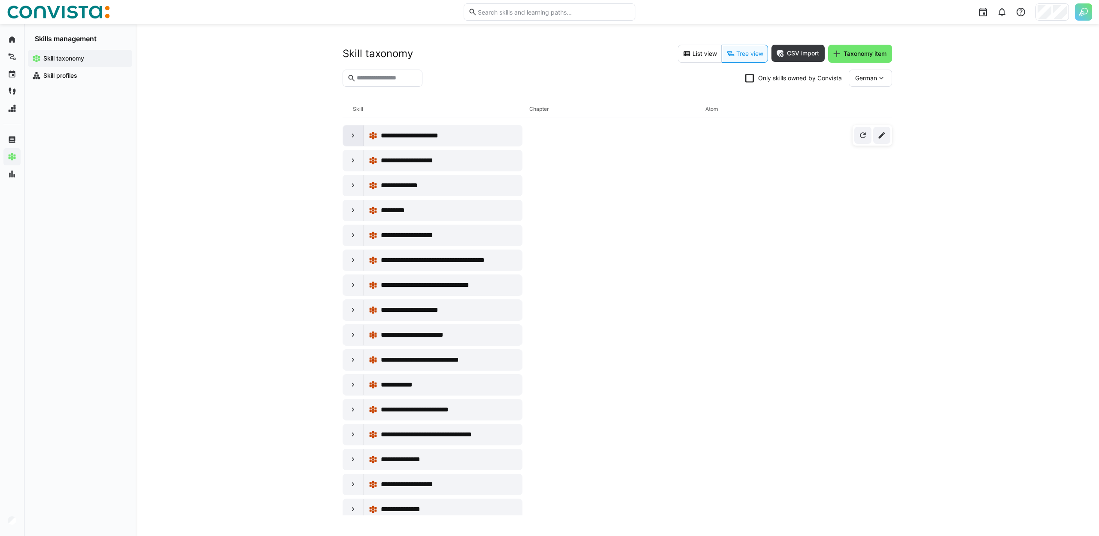
click at [352, 138] on eds-icon at bounding box center [353, 135] width 9 height 9
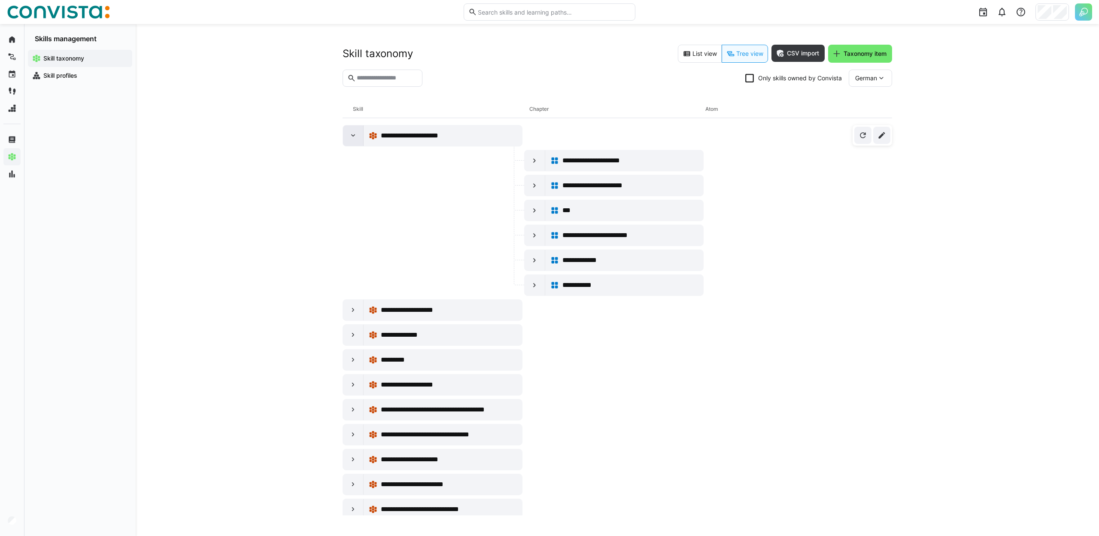
click at [352, 138] on eds-icon at bounding box center [353, 135] width 9 height 9
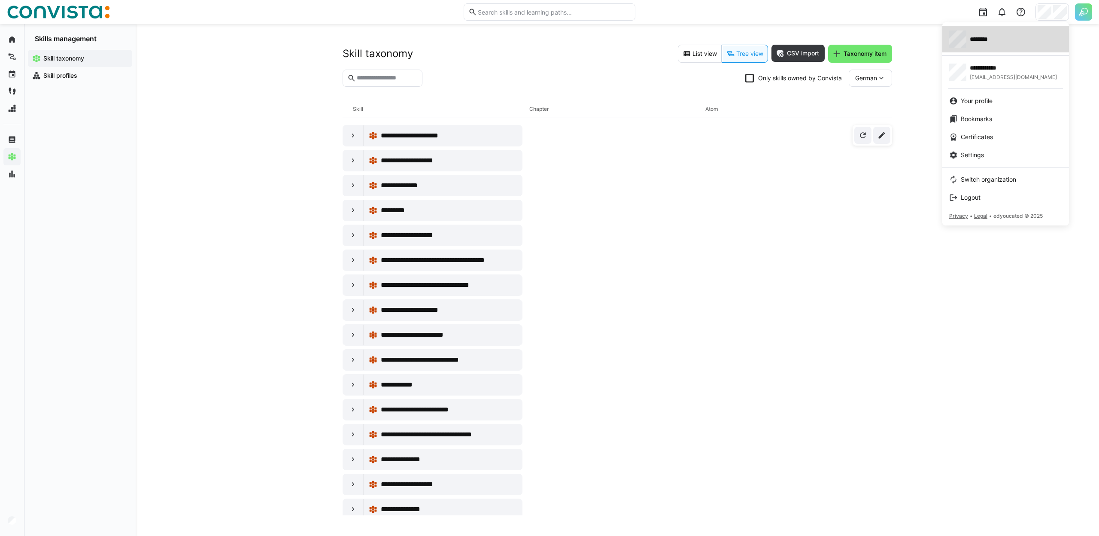
click at [1028, 35] on div "********" at bounding box center [1005, 38] width 113 height 17
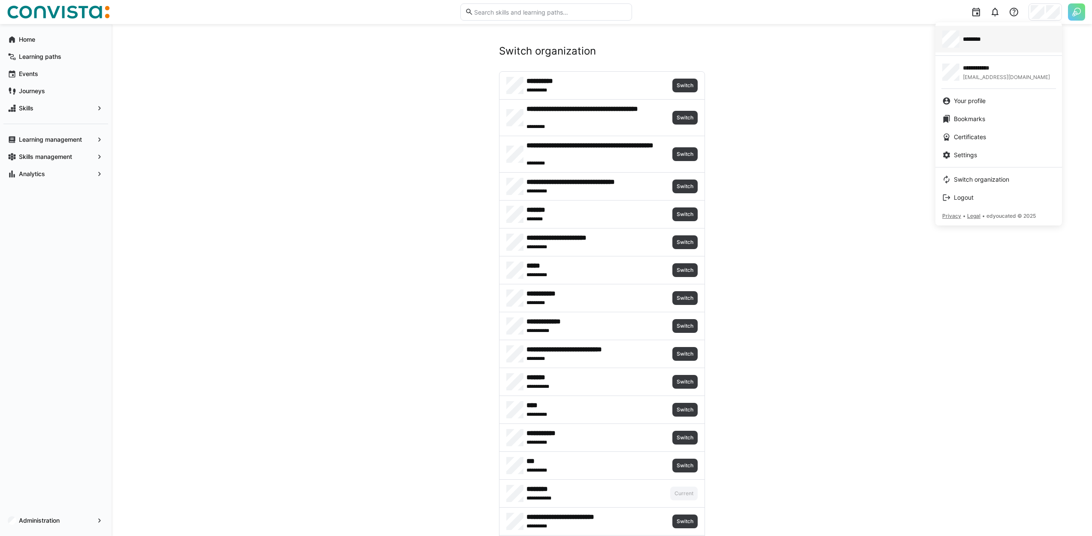
click at [981, 37] on span "********" at bounding box center [975, 39] width 25 height 9
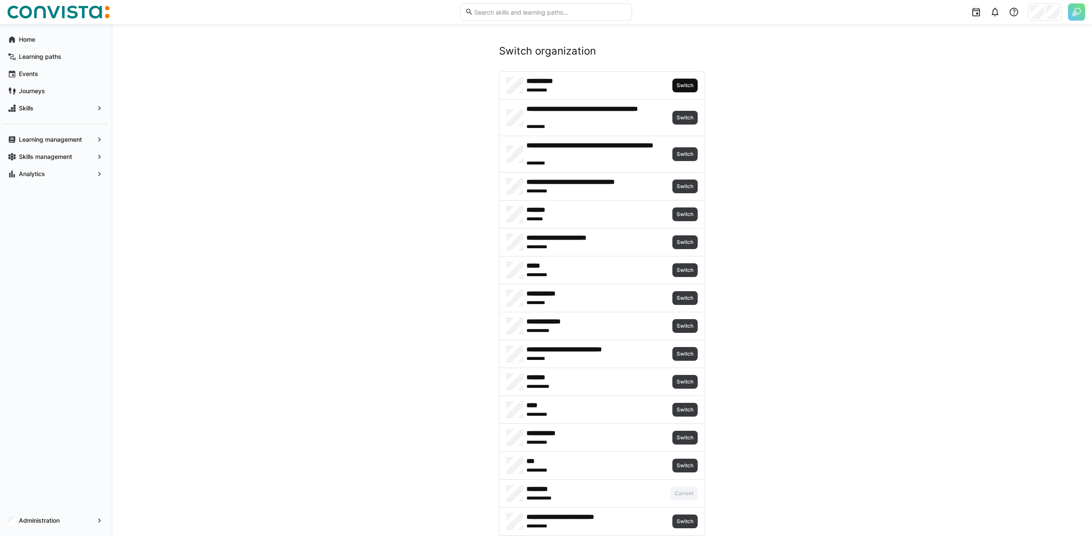
click at [690, 83] on span "Switch" at bounding box center [685, 85] width 18 height 7
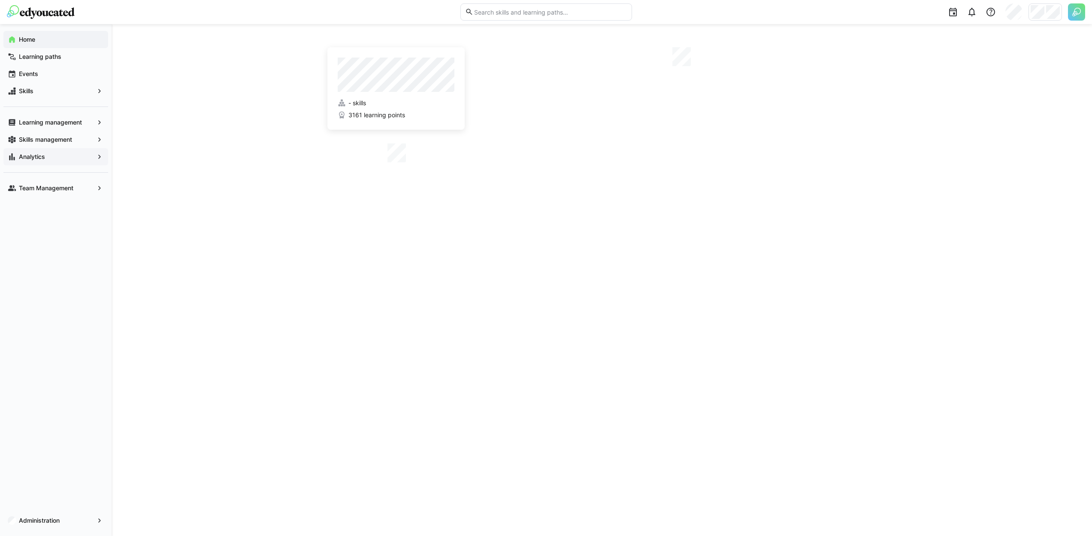
click at [0, 0] on app-navigation-label "Analytics" at bounding box center [0, 0] width 0 height 0
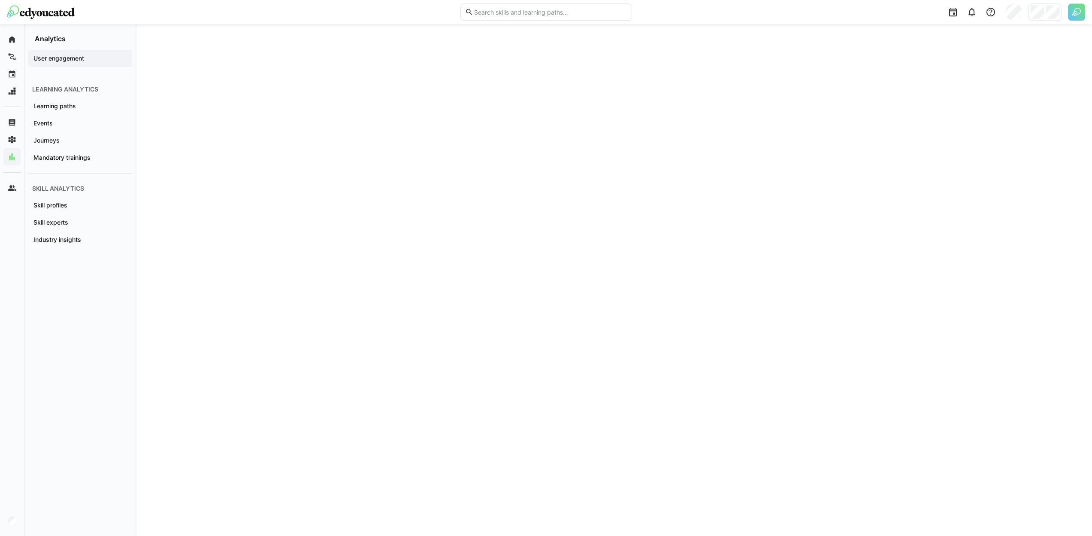
scroll to position [1367, 0]
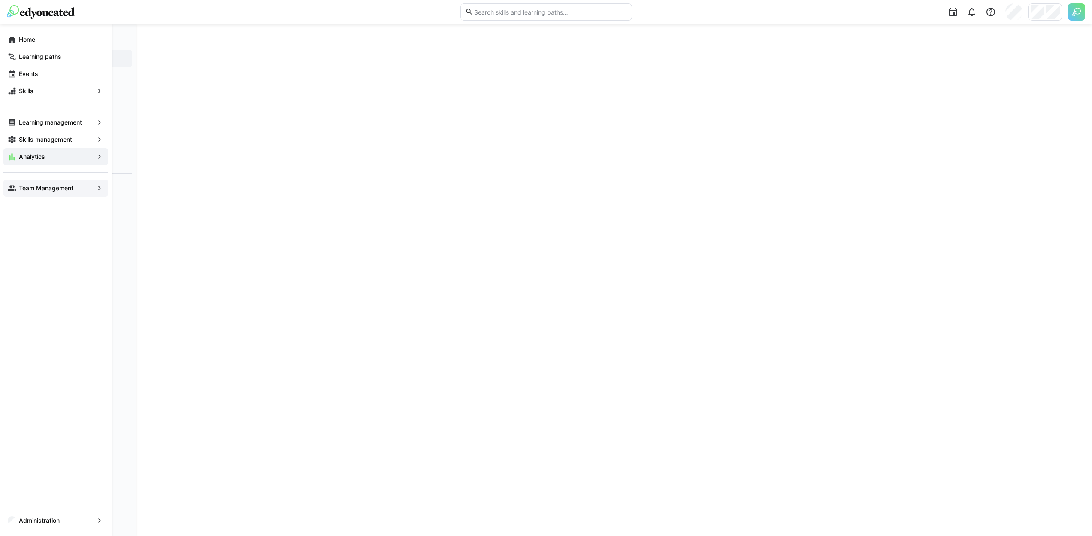
click at [14, 189] on eds-icon at bounding box center [12, 188] width 9 height 9
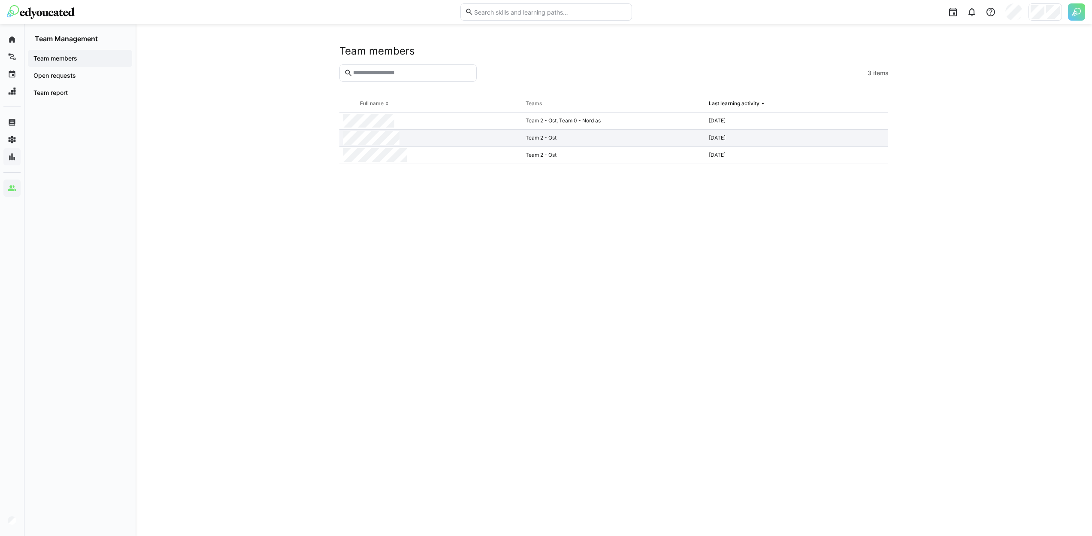
click at [407, 139] on div at bounding box center [431, 138] width 183 height 17
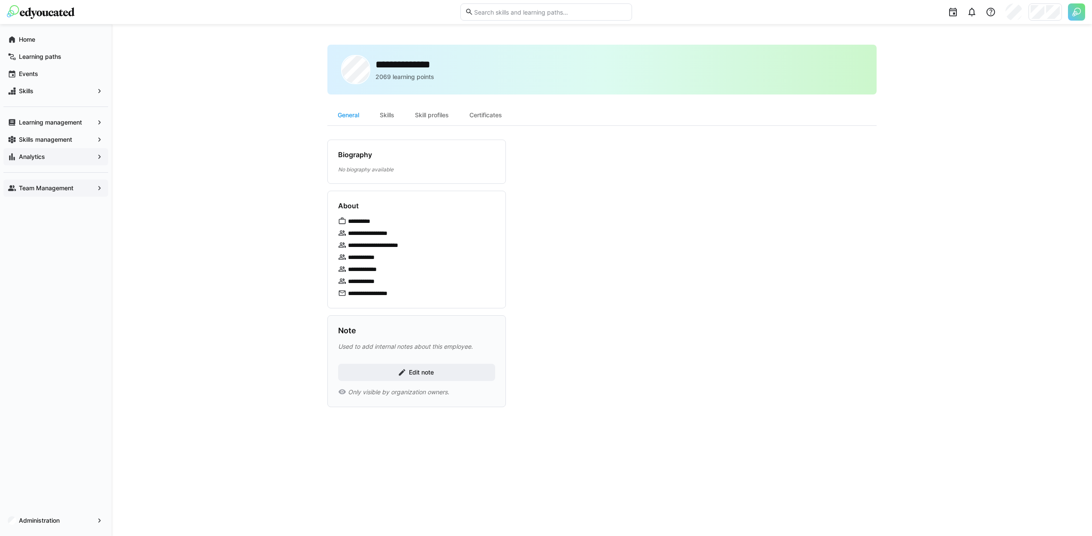
click at [389, 138] on div "**********" at bounding box center [601, 280] width 549 height 470
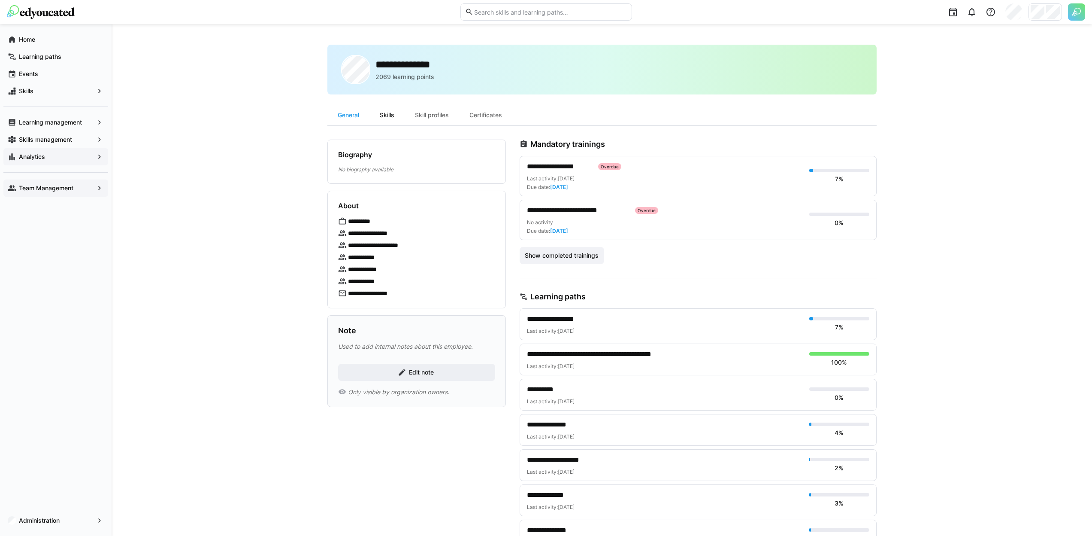
click at [394, 115] on div "Skills" at bounding box center [387, 115] width 35 height 21
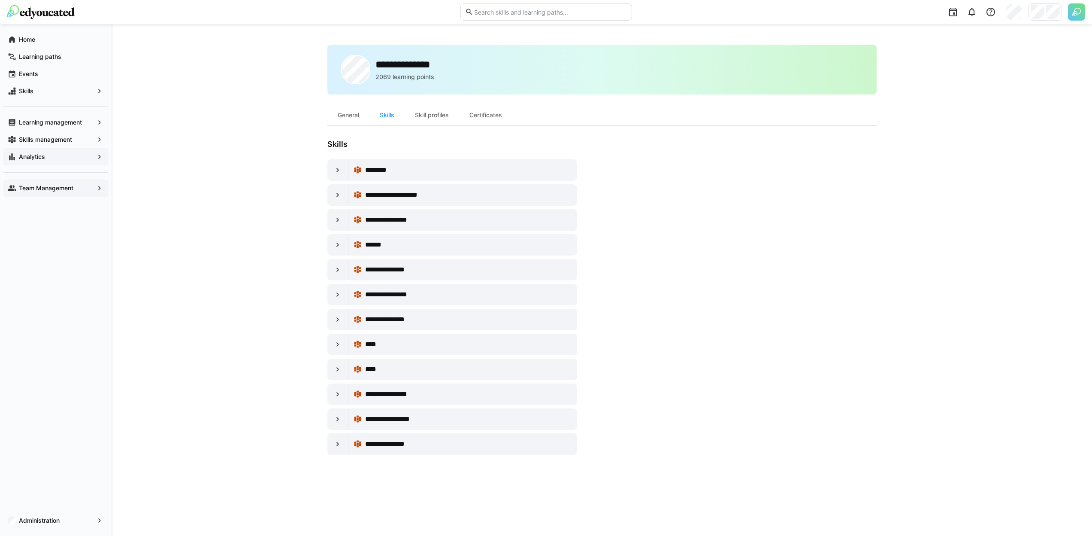
click at [457, 175] on div "********" at bounding box center [463, 169] width 218 height 17
click at [333, 171] on div at bounding box center [338, 170] width 21 height 21
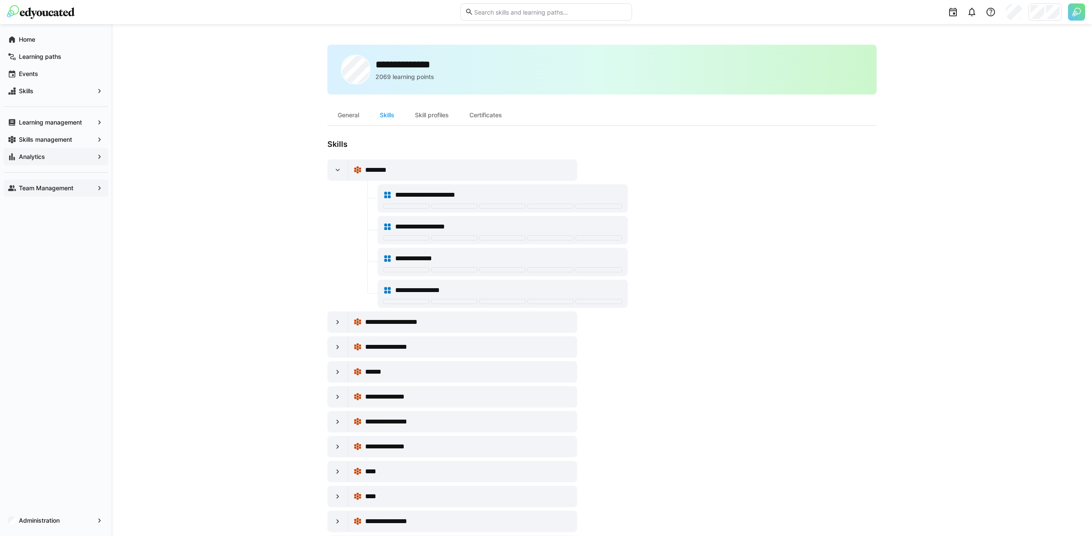
click at [461, 195] on span "**********" at bounding box center [434, 195] width 79 height 10
click at [470, 206] on div at bounding box center [454, 205] width 46 height 5
click at [494, 206] on div at bounding box center [502, 205] width 46 height 5
click at [545, 209] on div at bounding box center [502, 206] width 239 height 7
click at [615, 205] on div at bounding box center [599, 205] width 46 height 5
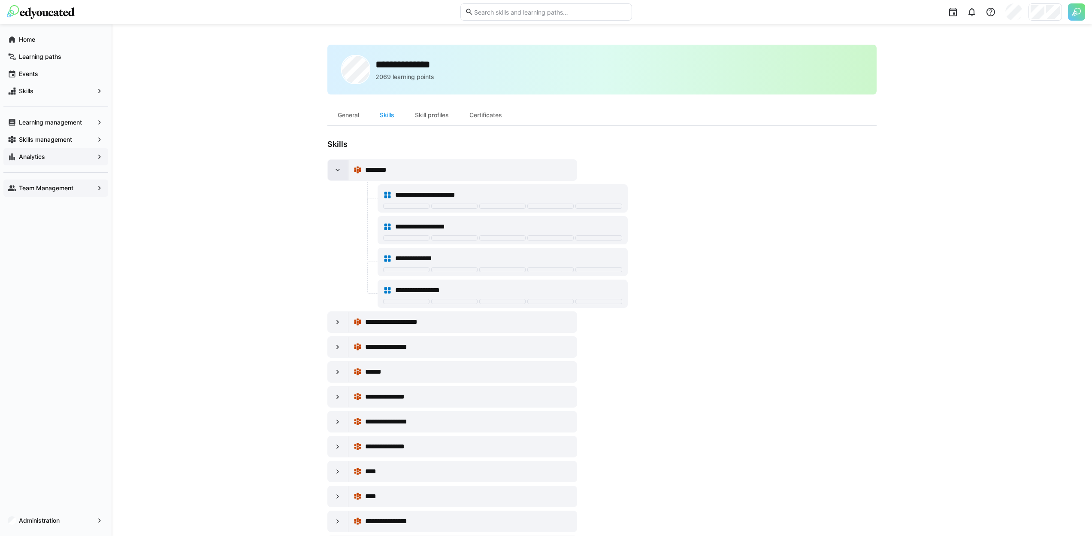
click at [335, 176] on div at bounding box center [338, 170] width 21 height 21
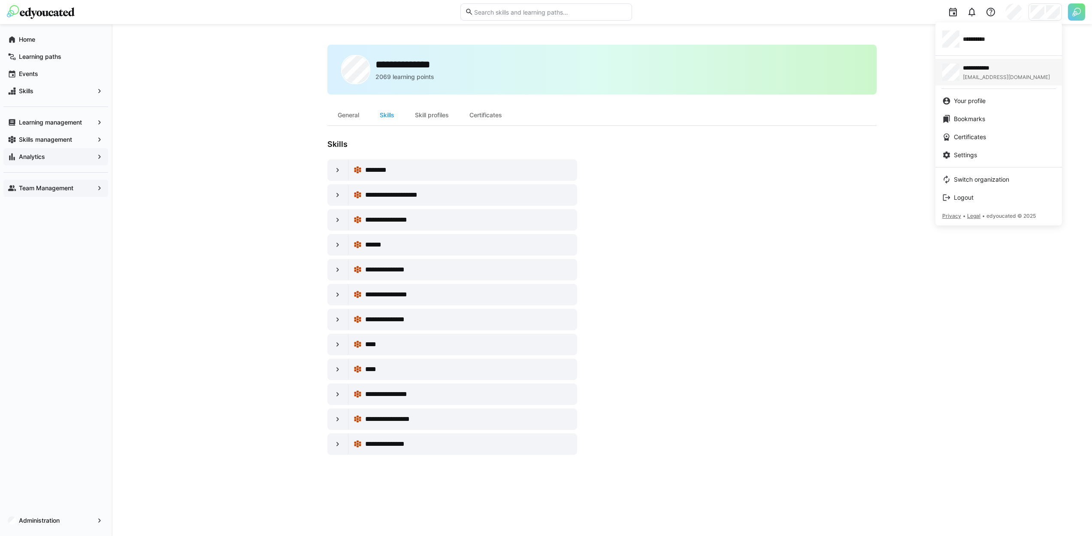
drag, startPoint x: 1035, startPoint y: 33, endPoint x: 993, endPoint y: 62, distance: 50.6
click at [1035, 33] on div "**********" at bounding box center [999, 38] width 113 height 17
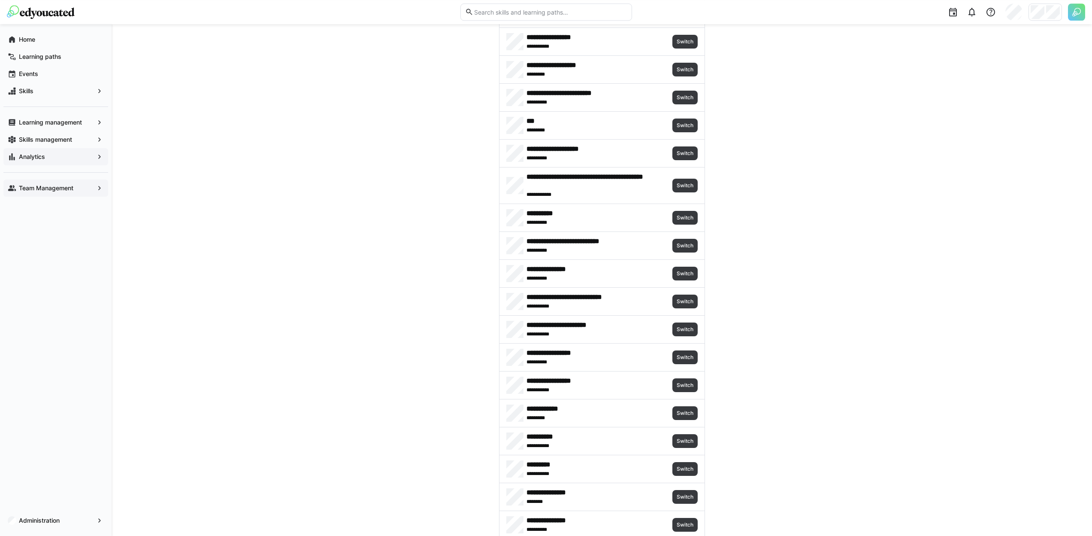
scroll to position [604, 0]
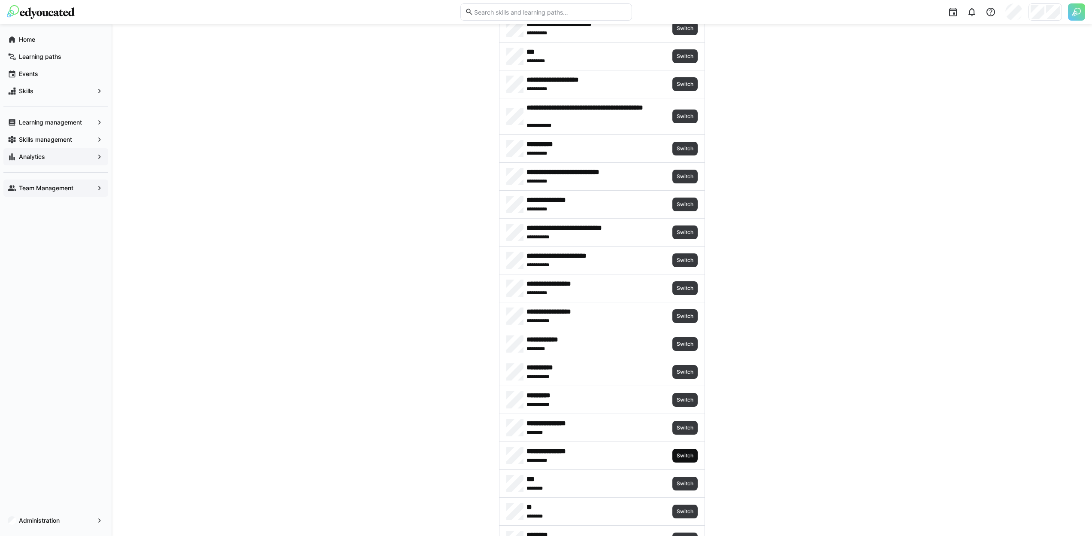
click at [687, 455] on span "Switch" at bounding box center [685, 455] width 18 height 7
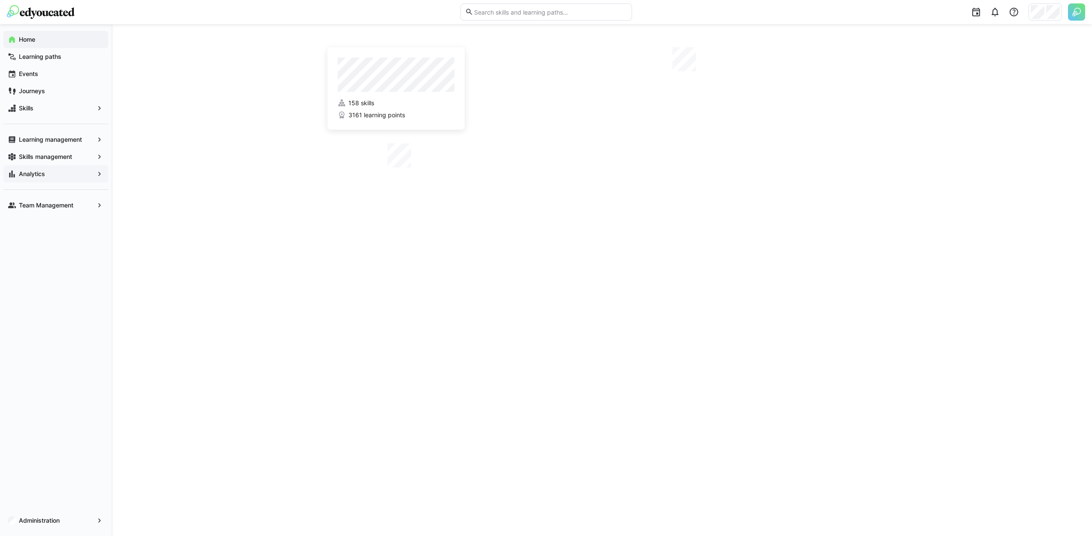
click at [67, 180] on div "Analytics" at bounding box center [55, 173] width 105 height 17
click at [12, 204] on eds-icon at bounding box center [12, 205] width 9 height 9
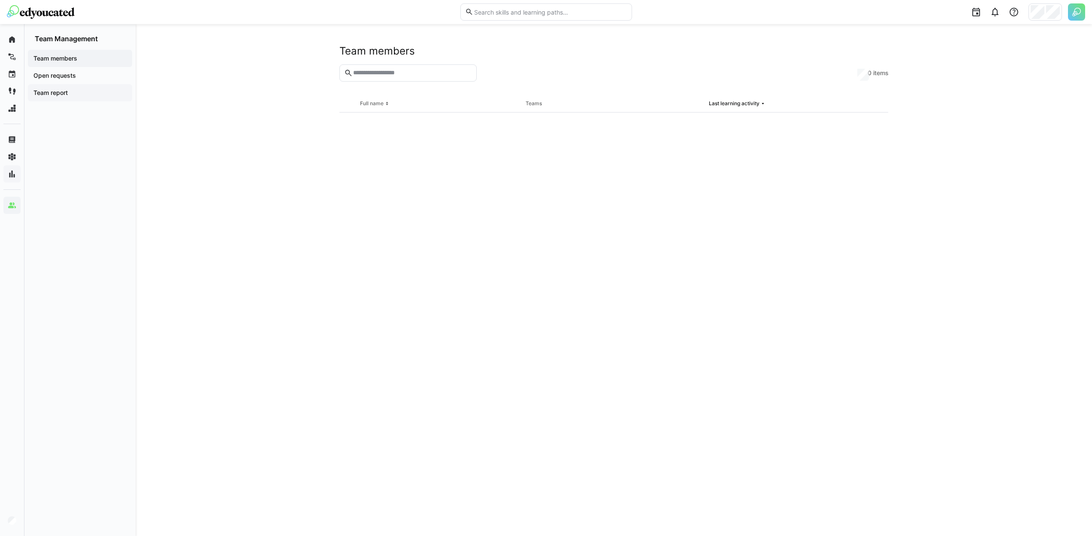
click at [73, 97] on div "Team report" at bounding box center [80, 92] width 104 height 17
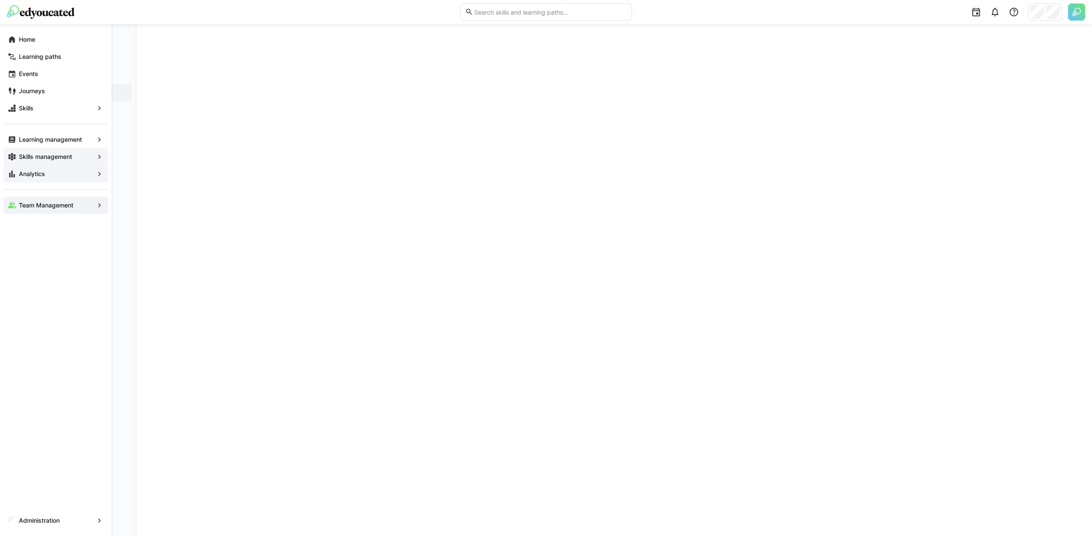
click at [20, 164] on div "Skills management" at bounding box center [55, 156] width 105 height 17
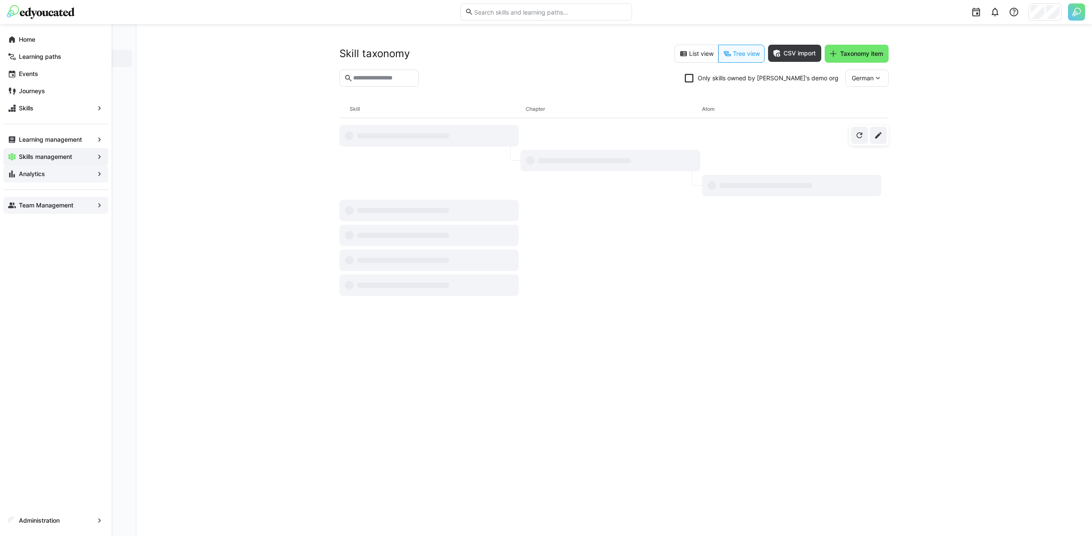
click at [0, 0] on app-navigation-label "Analytics" at bounding box center [0, 0] width 0 height 0
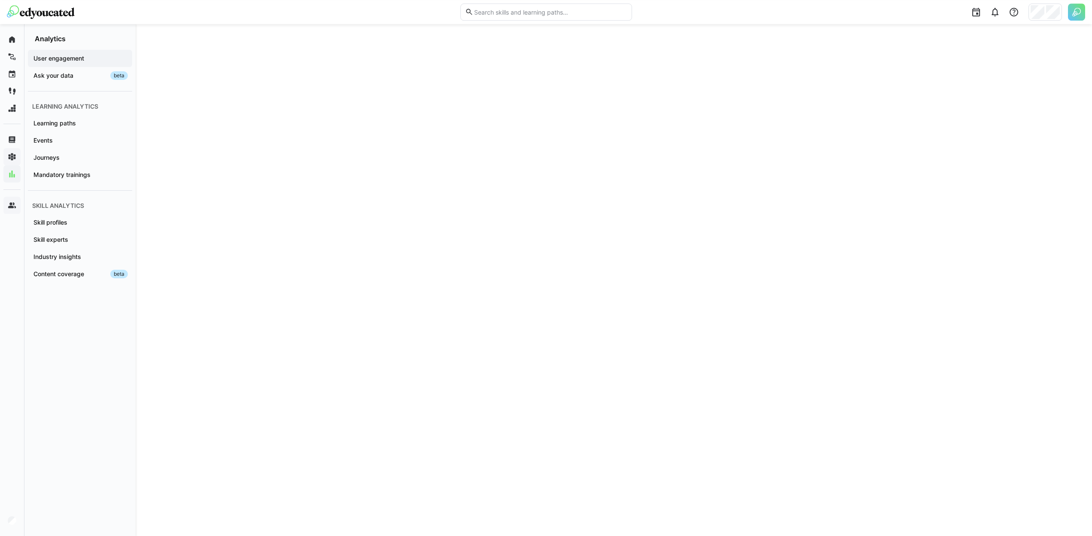
scroll to position [1367, 0]
